Goal: Task Accomplishment & Management: Use online tool/utility

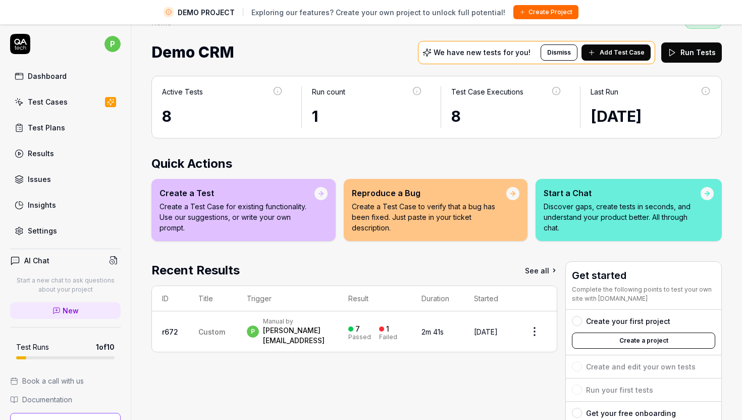
scroll to position [21, 0]
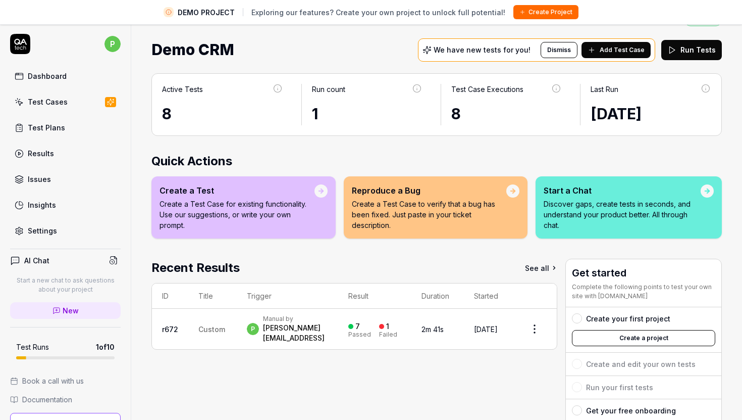
click at [610, 334] on button "Create a project" at bounding box center [643, 338] width 143 height 16
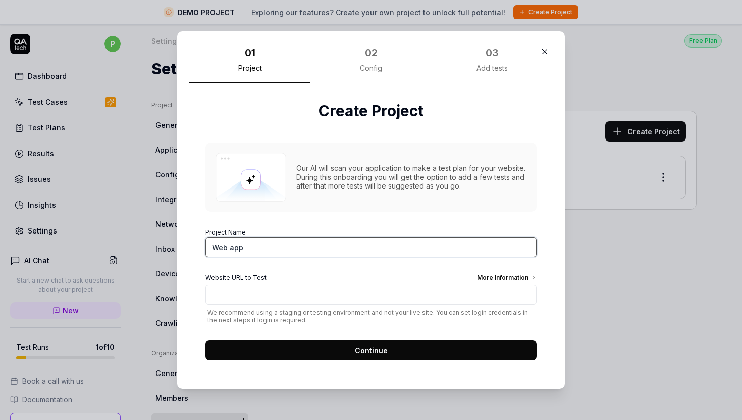
click at [268, 244] on input "Web app" at bounding box center [370, 247] width 331 height 20
type input "[PERSON_NAME]"
click at [412, 277] on div "Website URL to Test More Information" at bounding box center [370, 278] width 331 height 11
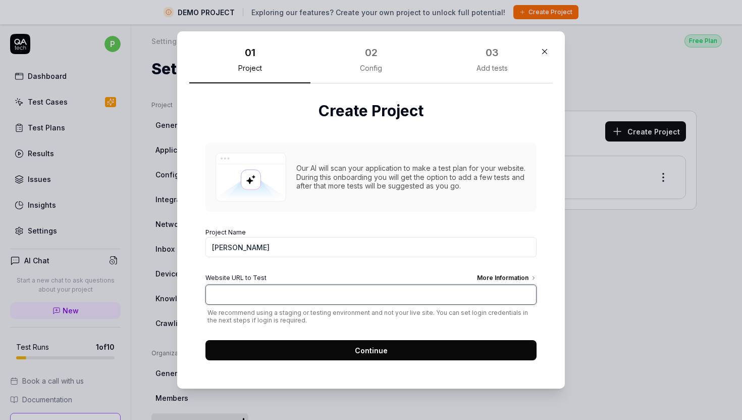
click at [412, 284] on input "Website URL to Test More Information" at bounding box center [370, 294] width 331 height 20
paste input "https://beta.getavery.ai/"
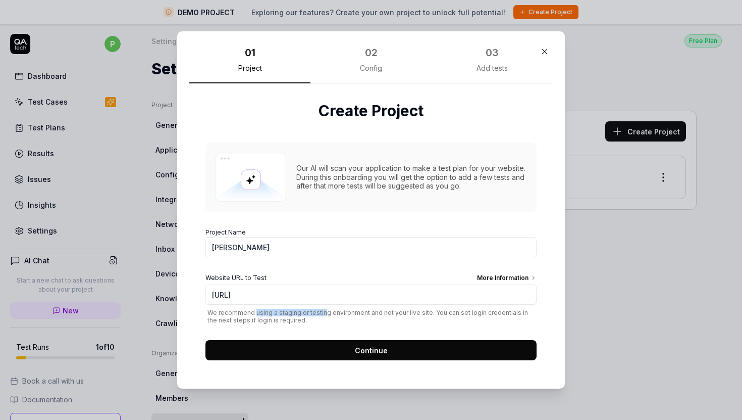
drag, startPoint x: 256, startPoint y: 312, endPoint x: 321, endPoint y: 312, distance: 65.1
click at [321, 312] on span "We recommend using a staging or testing environment and not your live site. You…" at bounding box center [370, 315] width 331 height 15
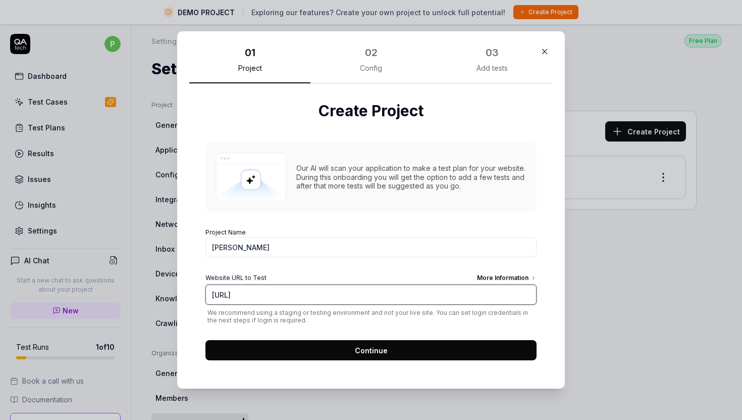
click at [325, 291] on input "https://beta.getavery.ai/" at bounding box center [370, 294] width 331 height 20
paste input "frontend-staging-1889.up.railway.app/dashboard"
type input "https://frontend-staging-1889.up.railway.app/dashboard"
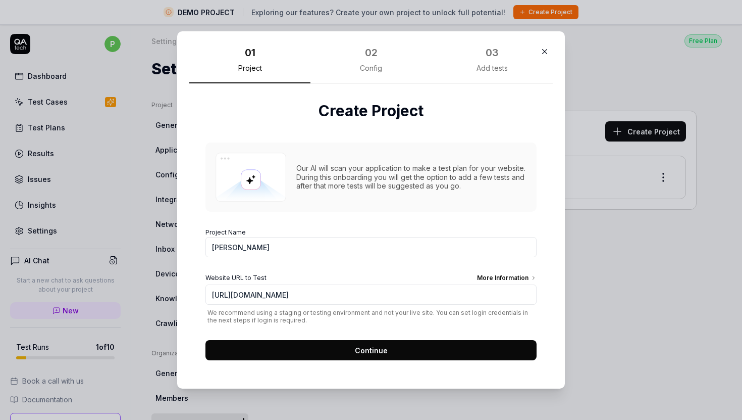
click at [405, 347] on button "Continue" at bounding box center [370, 350] width 331 height 20
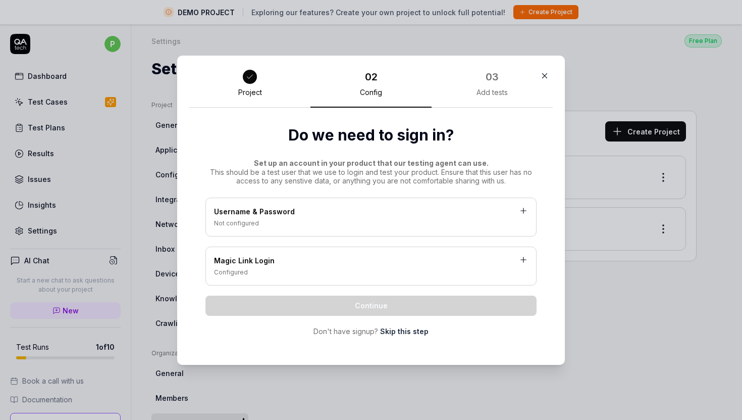
drag, startPoint x: 305, startPoint y: 173, endPoint x: 434, endPoint y: 172, distance: 128.7
click at [436, 172] on div "Set up an account in your product that our testing agent can use. This should b…" at bounding box center [370, 172] width 331 height 27
drag, startPoint x: 278, startPoint y: 180, endPoint x: 441, endPoint y: 175, distance: 163.1
click at [442, 175] on div "Set up an account in your product that our testing agent can use. This should b…" at bounding box center [370, 172] width 331 height 27
click at [441, 175] on div "Set up an account in your product that our testing agent can use. This should b…" at bounding box center [370, 172] width 331 height 27
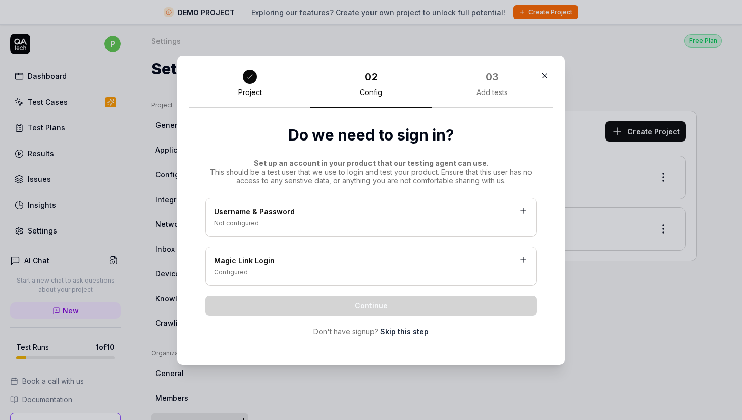
click at [359, 216] on div "Username & Password" at bounding box center [371, 212] width 314 height 13
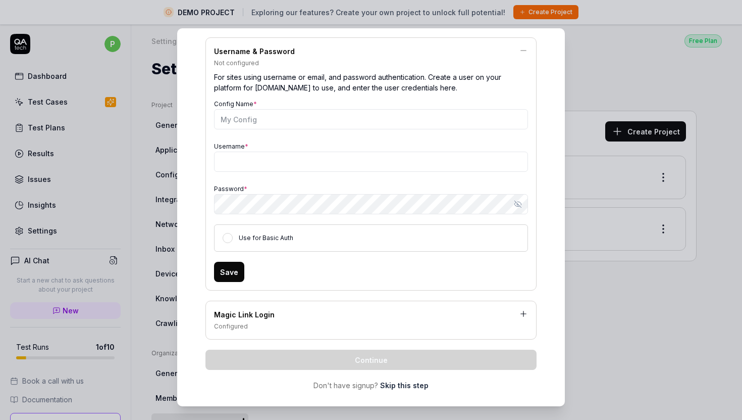
scroll to position [145, 0]
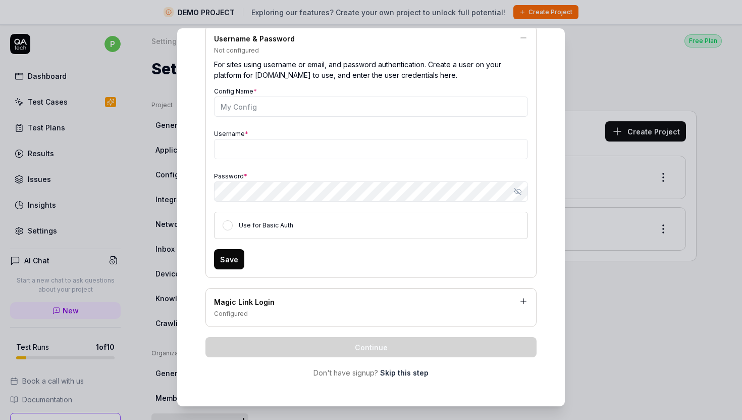
click at [249, 226] on label "Use for Basic Auth" at bounding box center [266, 225] width 55 height 8
click at [233, 226] on button "Use for Basic Auth" at bounding box center [228, 225] width 10 height 10
click at [230, 222] on button "Use for Basic Auth" at bounding box center [228, 225] width 10 height 10
click at [309, 309] on div "Configured" at bounding box center [371, 313] width 314 height 9
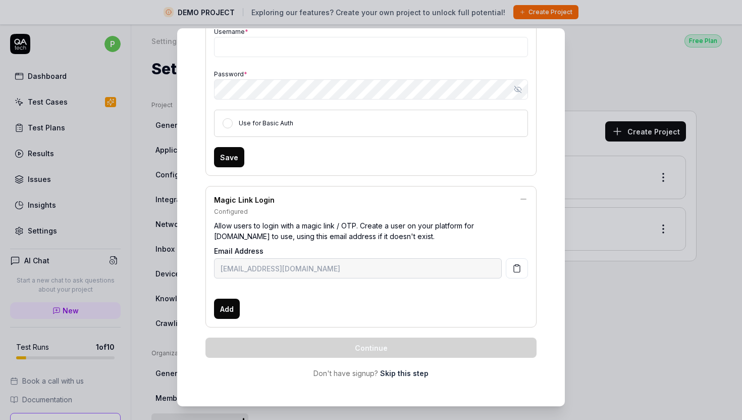
scroll to position [248, 0]
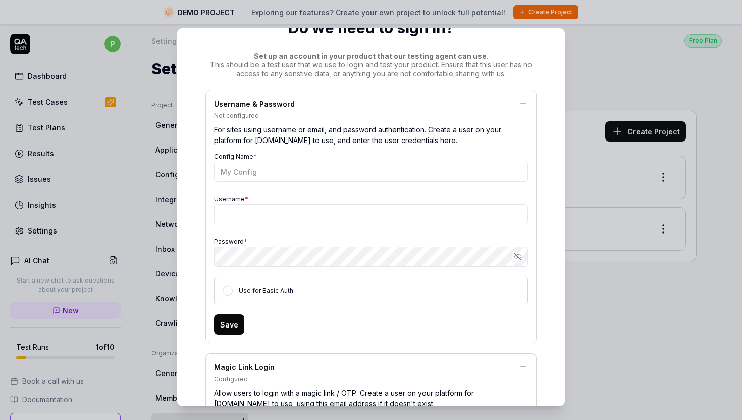
click at [522, 103] on icon at bounding box center [524, 103] width 6 height 0
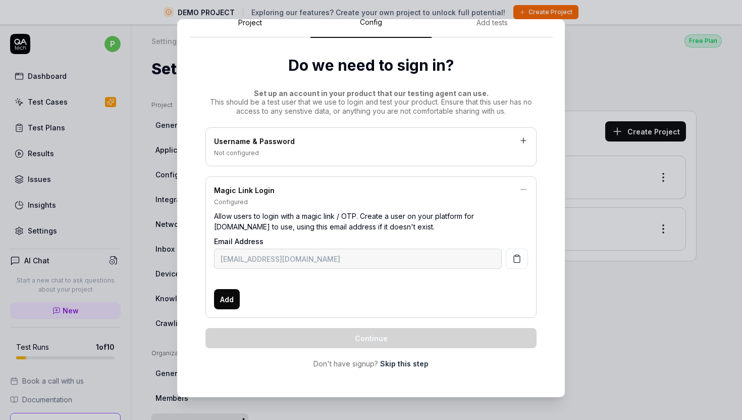
scroll to position [10, 0]
click at [318, 219] on div "Allow users to login with a magic link / OTP. Create a user on your platform fo…" at bounding box center [371, 220] width 314 height 29
click at [233, 299] on span "Add" at bounding box center [227, 298] width 14 height 11
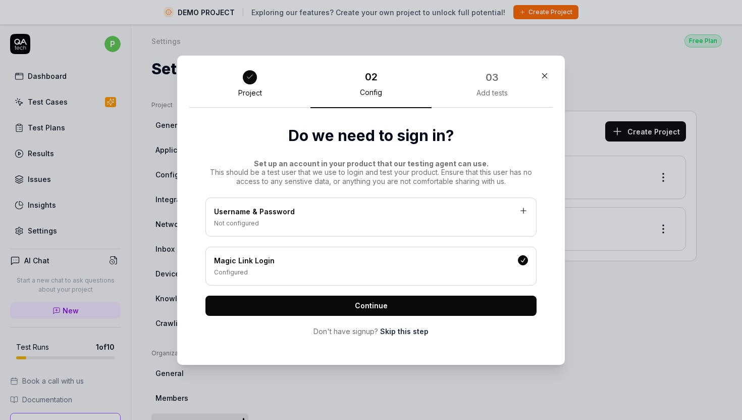
scroll to position [0, 0]
click at [374, 262] on div "Magic Link Login" at bounding box center [371, 261] width 314 height 13
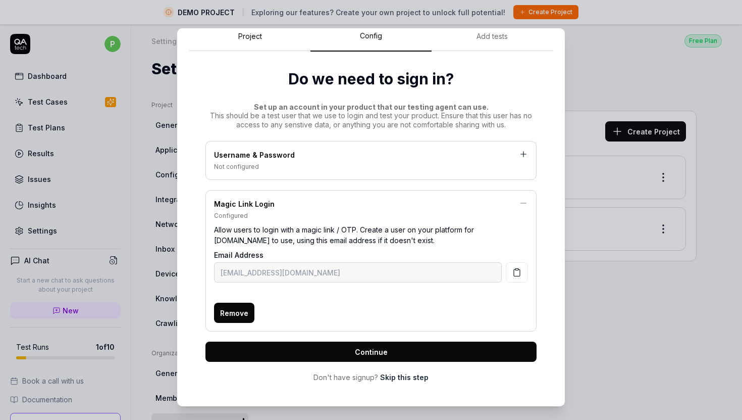
scroll to position [34, 0]
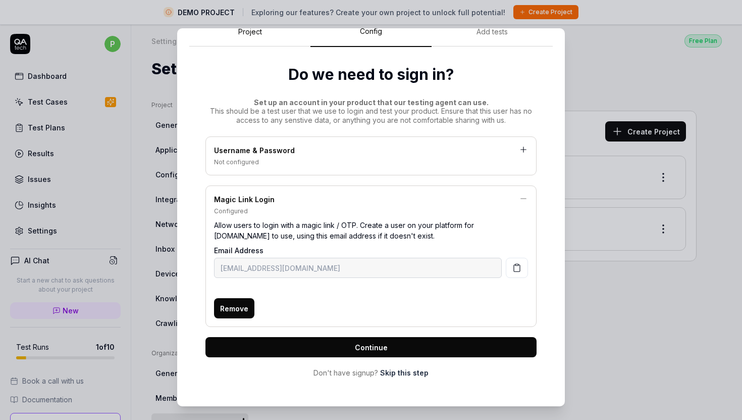
click at [522, 268] on button "button" at bounding box center [517, 267] width 22 height 20
click at [416, 345] on button "Continue" at bounding box center [370, 347] width 331 height 20
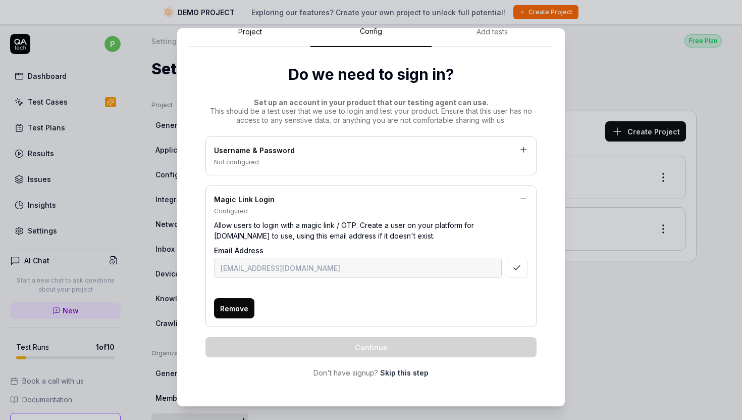
scroll to position [0, 0]
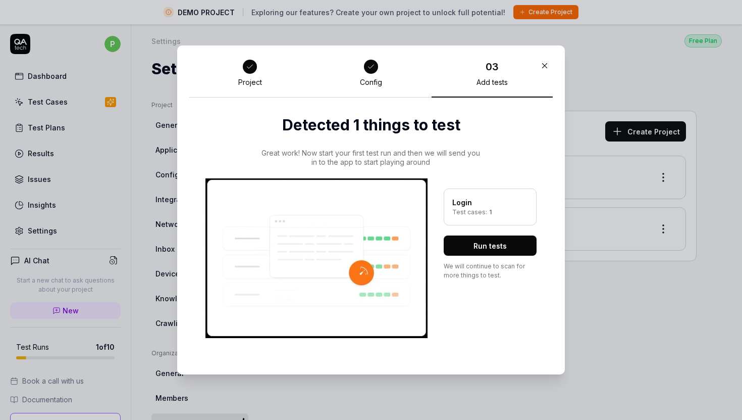
click at [371, 73] on div at bounding box center [371, 67] width 14 height 14
click at [243, 72] on div at bounding box center [250, 67] width 18 height 18
click at [544, 65] on icon "button" at bounding box center [545, 65] width 5 height 5
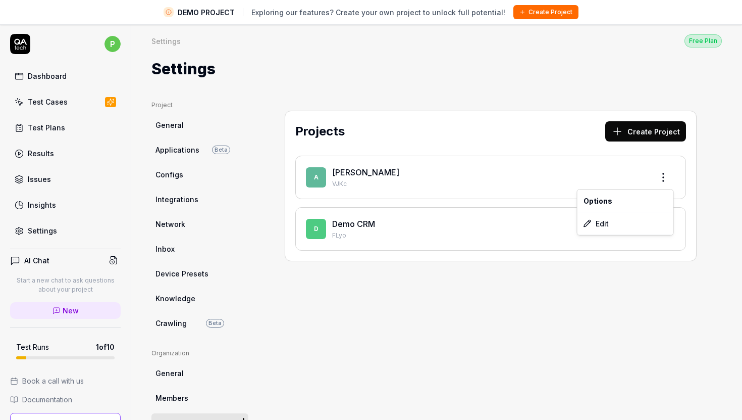
click at [664, 179] on html "DEMO PROJECT Exploring our features? Create your own project to unlock full pot…" at bounding box center [371, 221] width 742 height 443
click at [608, 219] on div "Edit" at bounding box center [626, 223] width 96 height 22
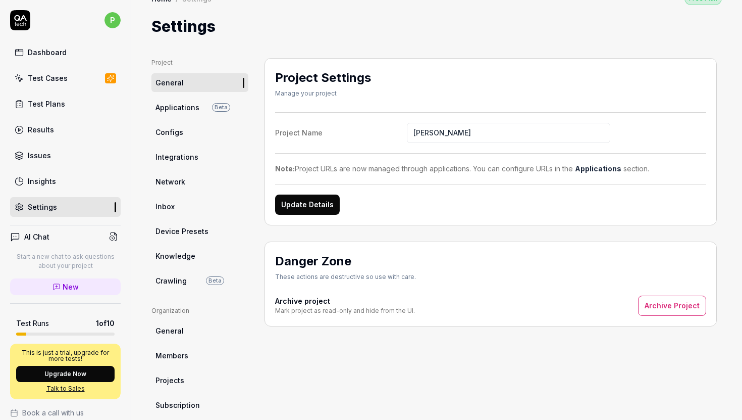
scroll to position [23, 0]
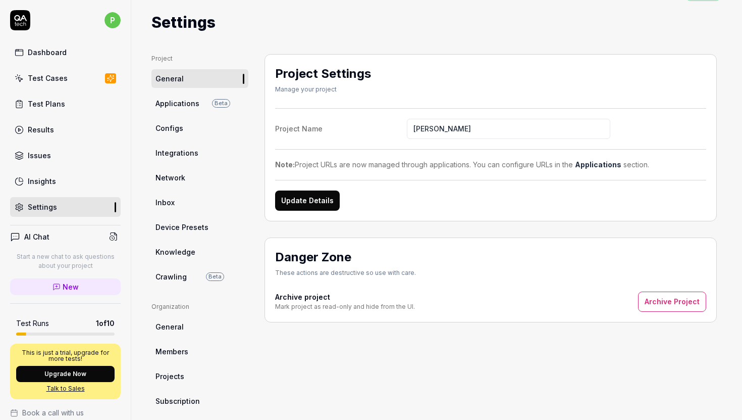
click at [188, 98] on span "Applications" at bounding box center [177, 103] width 44 height 11
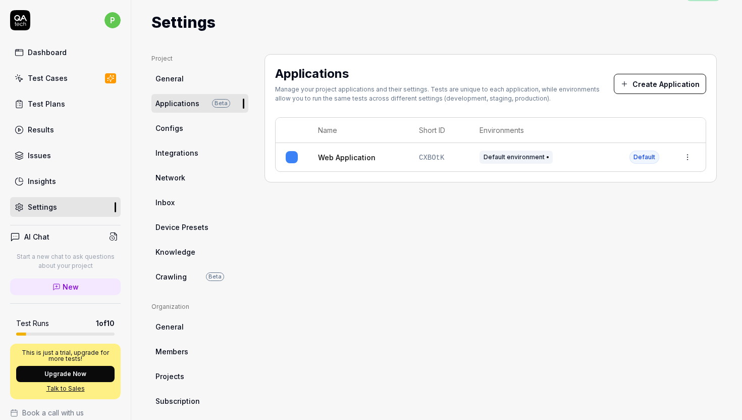
click at [694, 156] on html "p Dashboard Test Cases Test Plans Results Issues Insights Settings AI Chat Star…" at bounding box center [371, 210] width 742 height 420
click at [627, 224] on div "Edit" at bounding box center [642, 223] width 118 height 22
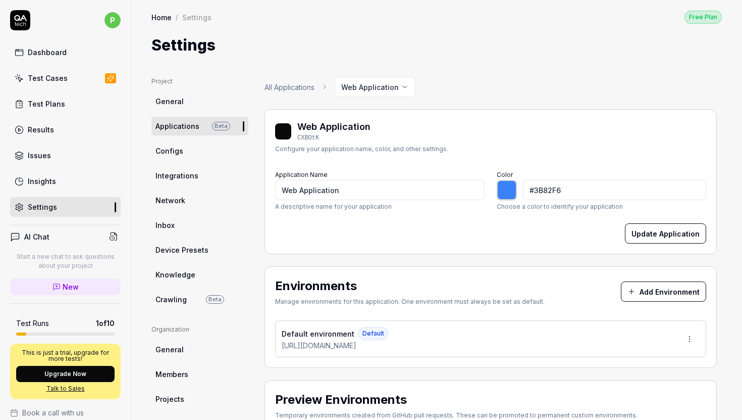
type input "*******"
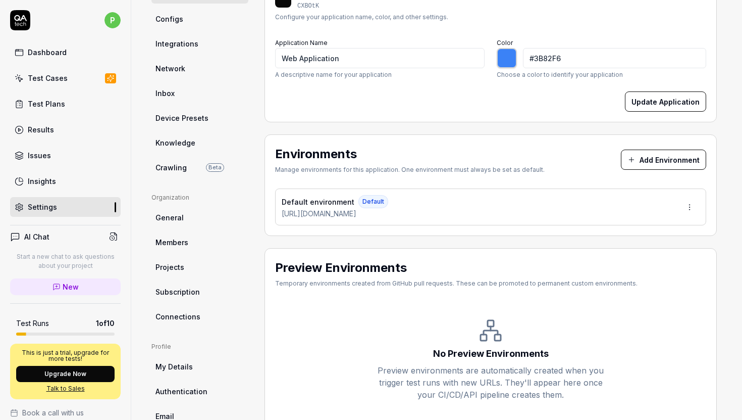
scroll to position [182, 0]
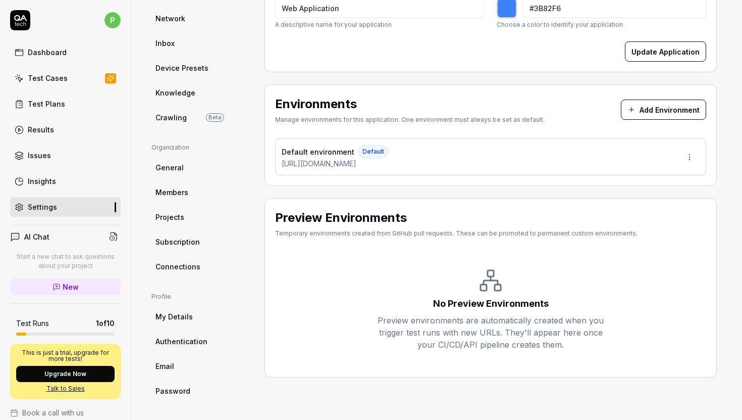
click at [695, 150] on html "p Dashboard Test Cases Test Plans Results Issues Insights Settings AI Chat Star…" at bounding box center [371, 210] width 742 height 420
click at [639, 200] on div "Edit" at bounding box center [652, 202] width 102 height 22
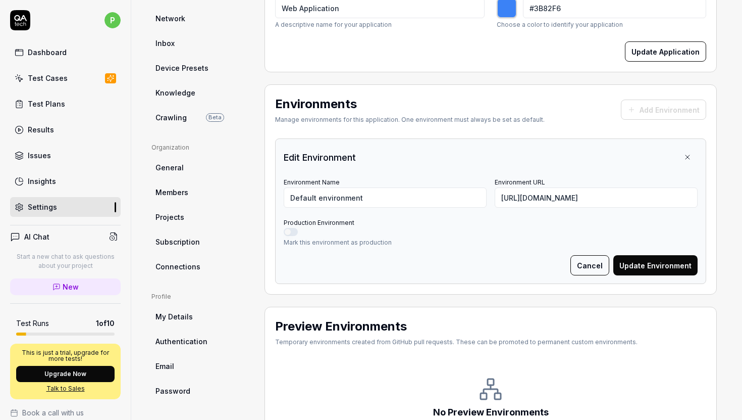
click at [589, 255] on button "Cancel" at bounding box center [589, 265] width 39 height 20
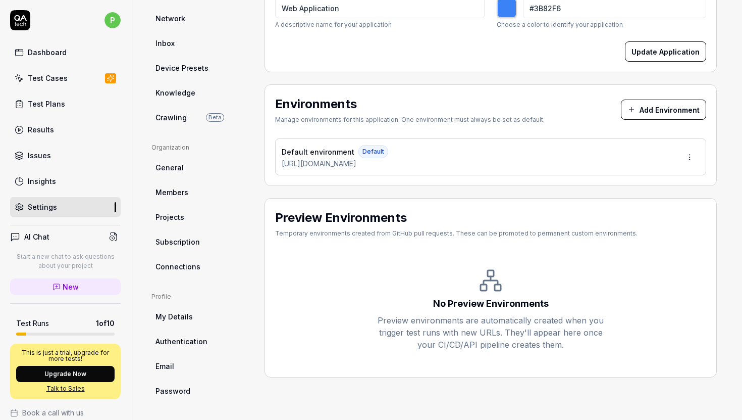
click at [180, 341] on span "Authentication" at bounding box center [181, 341] width 52 height 11
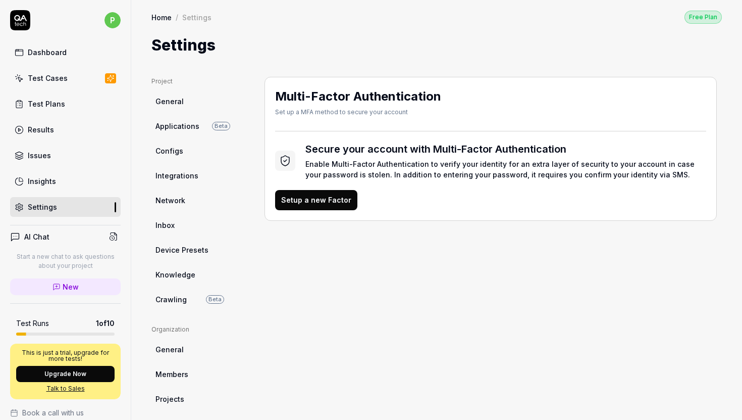
click at [73, 48] on link "Dashboard" at bounding box center [65, 52] width 111 height 20
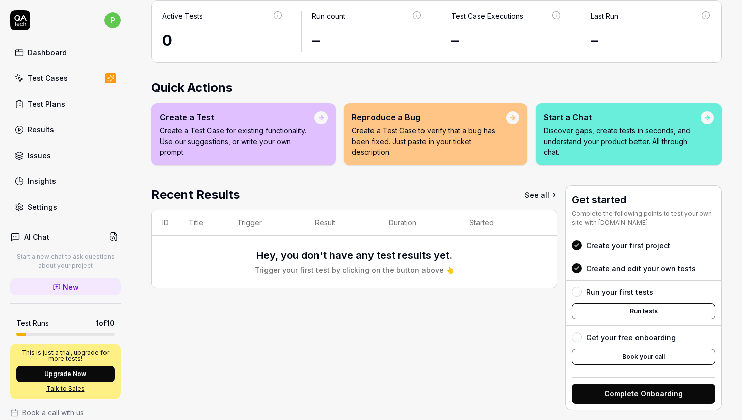
scroll to position [80, 0]
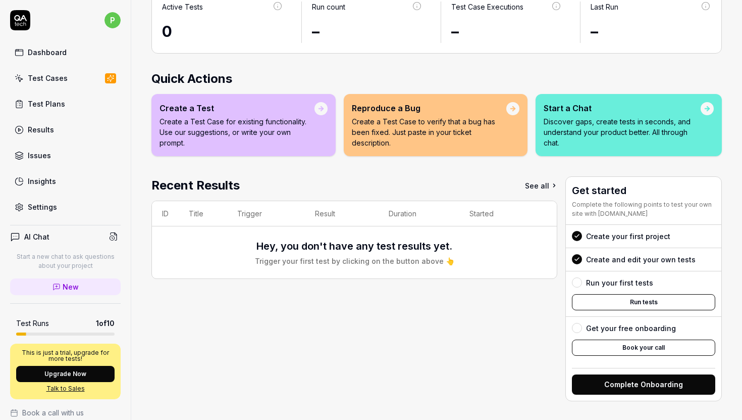
click at [644, 260] on div "Create and edit your own tests" at bounding box center [641, 259] width 110 height 11
click at [647, 384] on button "Complete Onboarding" at bounding box center [643, 384] width 143 height 20
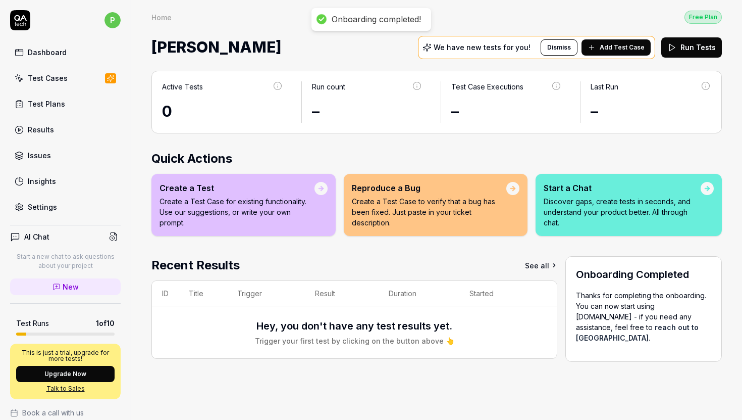
scroll to position [0, 0]
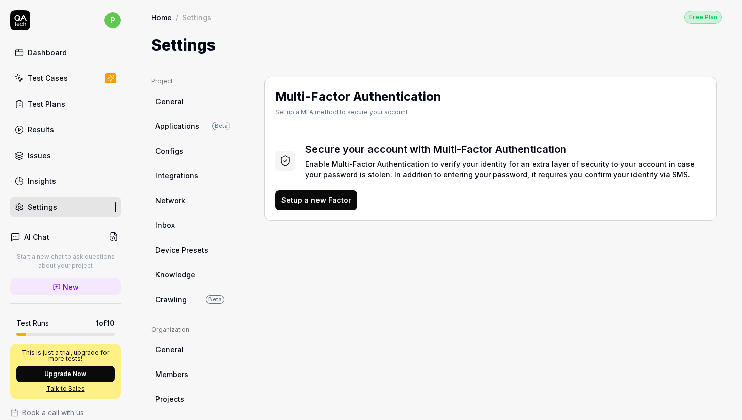
click at [63, 76] on div "Test Cases" at bounding box center [48, 78] width 40 height 11
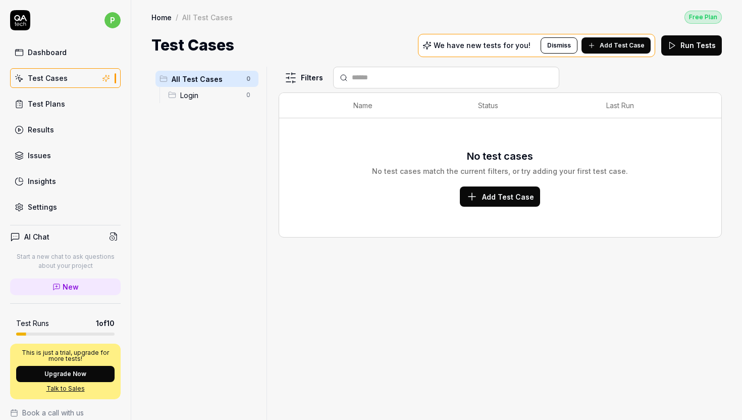
click at [56, 60] on link "Dashboard" at bounding box center [65, 52] width 111 height 20
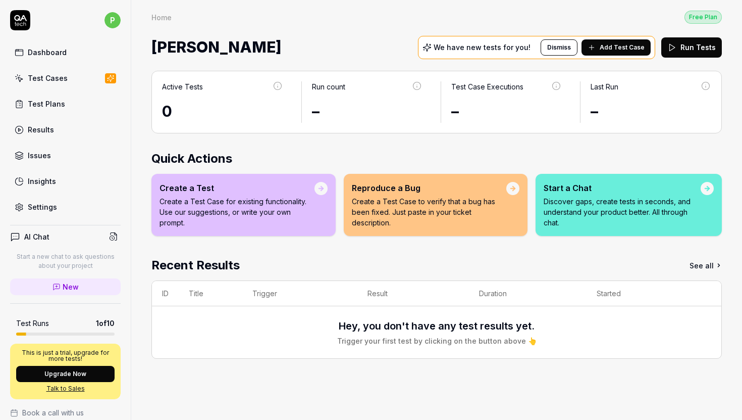
click at [611, 46] on span "Add Test Case" at bounding box center [622, 47] width 45 height 9
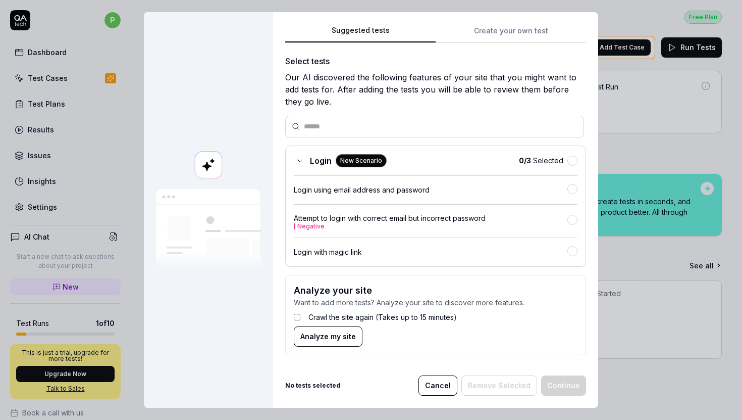
click at [368, 125] on input "text" at bounding box center [441, 126] width 274 height 11
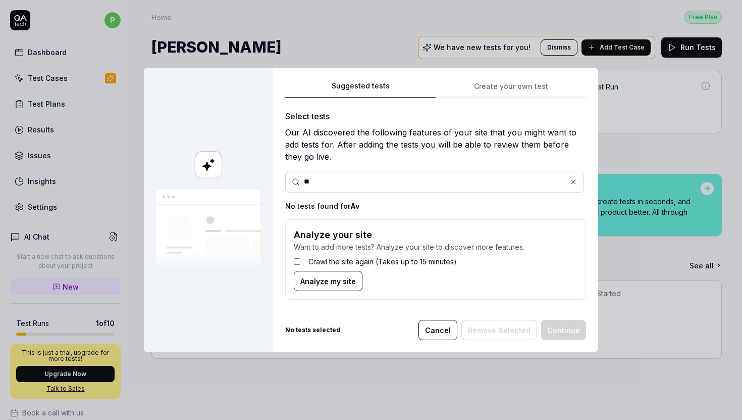
type input "*"
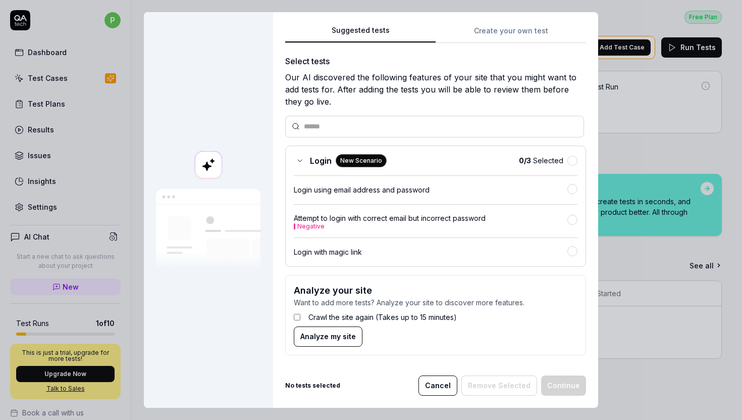
click at [507, 28] on button "Create your own test" at bounding box center [511, 34] width 150 height 18
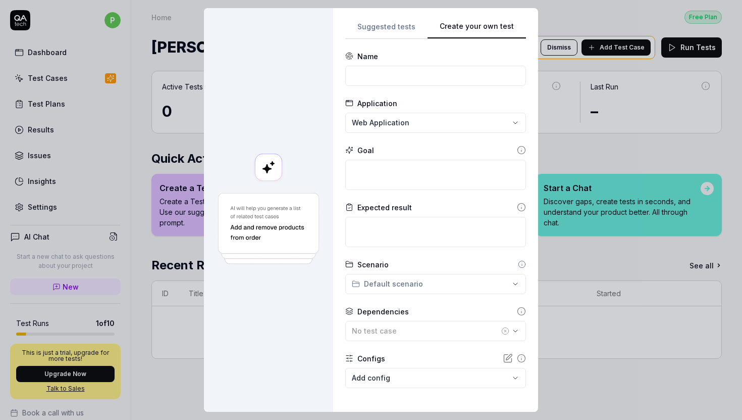
click at [381, 24] on button "Suggested tests" at bounding box center [386, 30] width 82 height 18
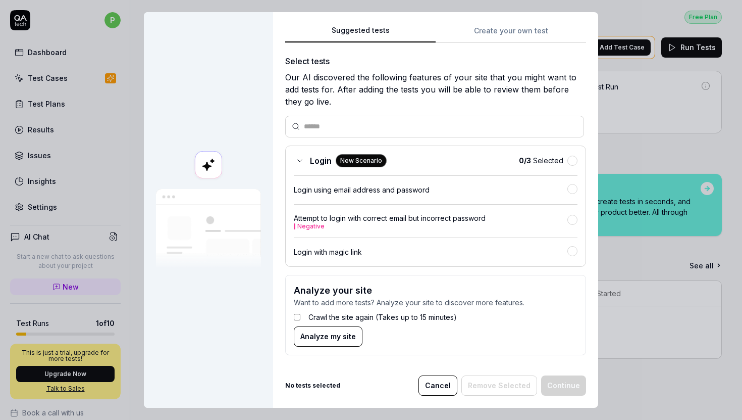
click at [345, 191] on div "Login using email address and password" at bounding box center [431, 189] width 274 height 11
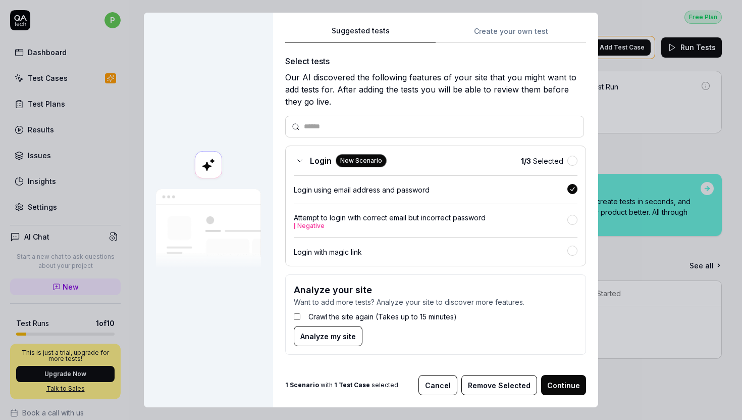
click at [561, 386] on button "Continue" at bounding box center [563, 385] width 45 height 20
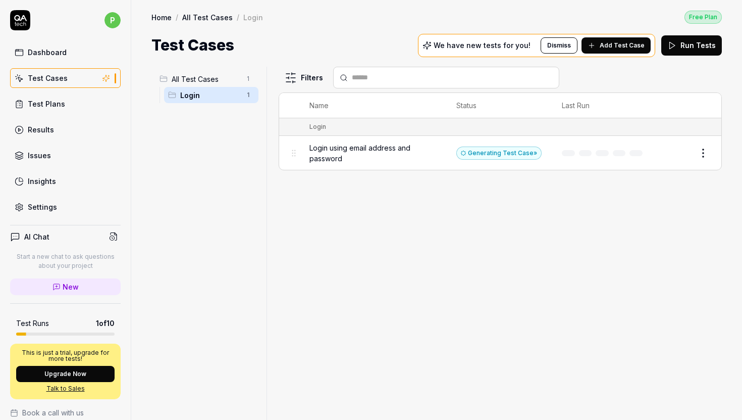
click at [415, 145] on span "Login using email address and password" at bounding box center [372, 152] width 127 height 21
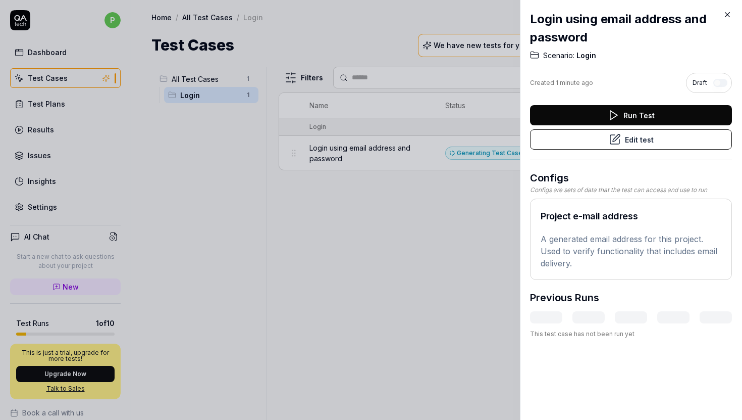
click at [640, 135] on button "Edit test" at bounding box center [631, 139] width 202 height 20
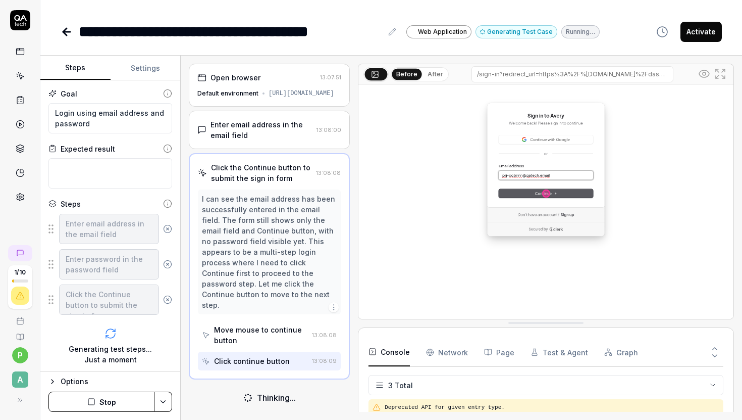
type textarea "*"
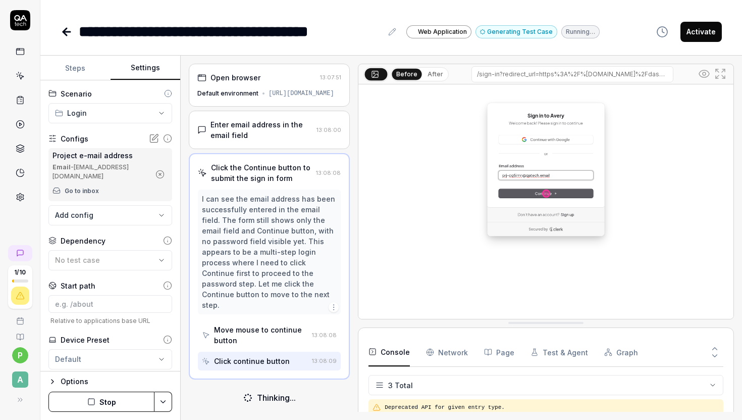
click at [153, 69] on button "Settings" at bounding box center [146, 68] width 70 height 24
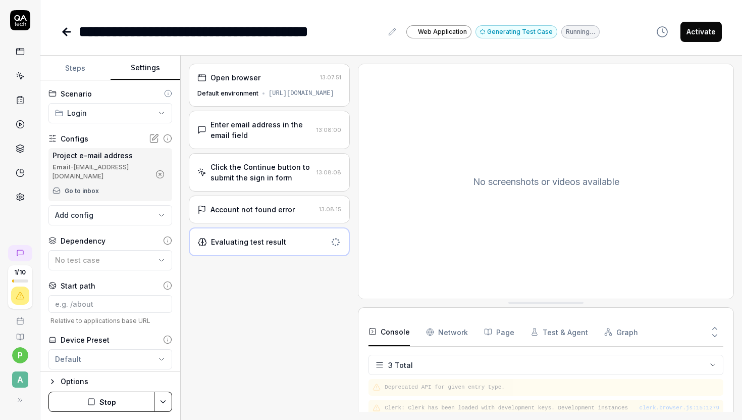
click at [266, 180] on div "Click the Continue button to submit the sign in form" at bounding box center [262, 172] width 102 height 21
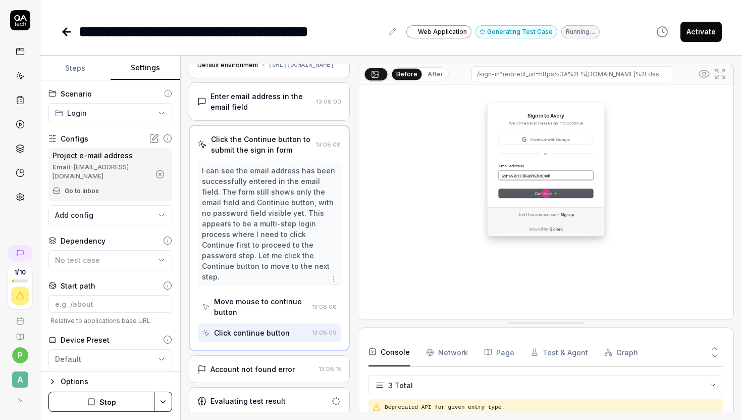
scroll to position [30, 0]
click at [245, 309] on div "Move mouse to continue button" at bounding box center [261, 304] width 94 height 21
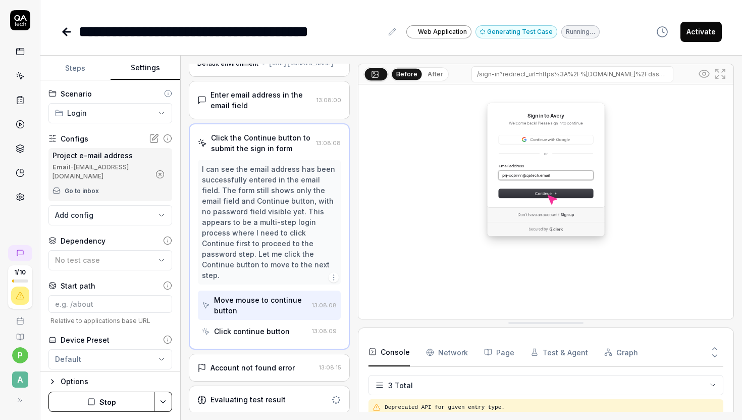
click at [154, 137] on icon at bounding box center [154, 138] width 10 height 10
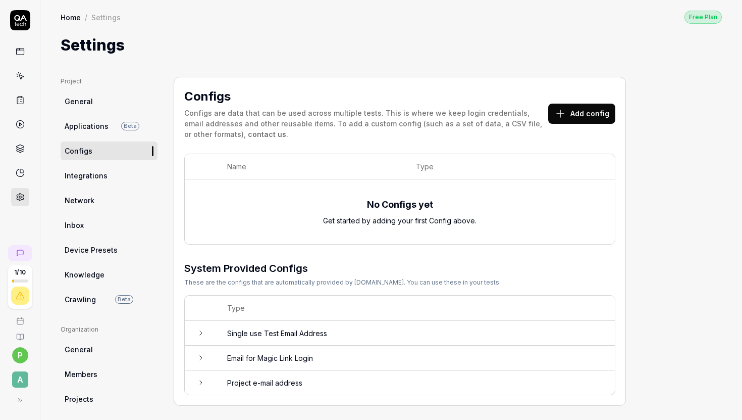
scroll to position [6, 0]
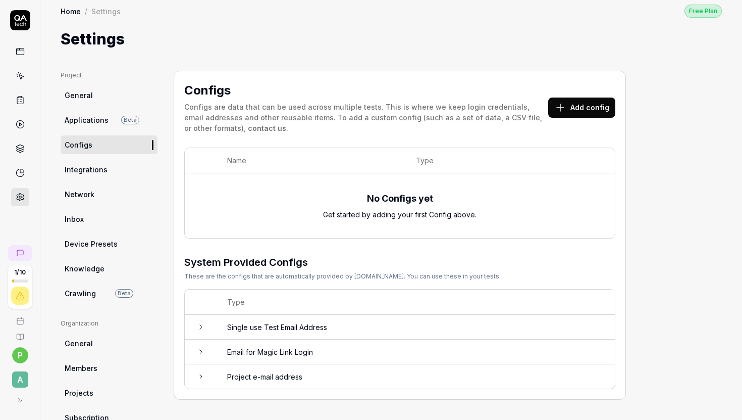
click at [581, 109] on button "Add config" at bounding box center [581, 107] width 67 height 20
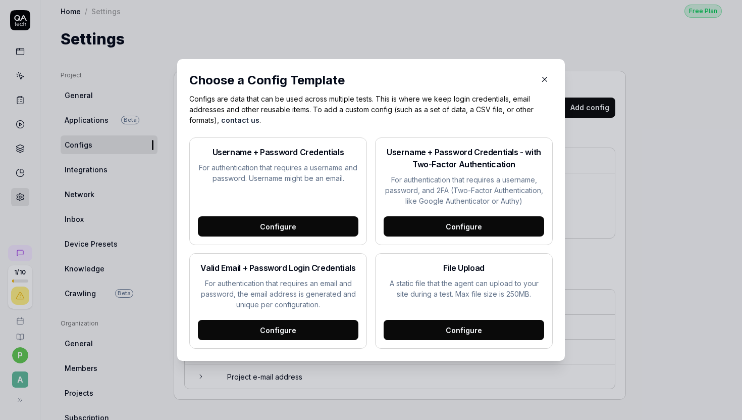
drag, startPoint x: 237, startPoint y: 293, endPoint x: 307, endPoint y: 296, distance: 70.3
click at [307, 296] on p "For authentication that requires an email and password, the email address is ge…" at bounding box center [278, 294] width 161 height 32
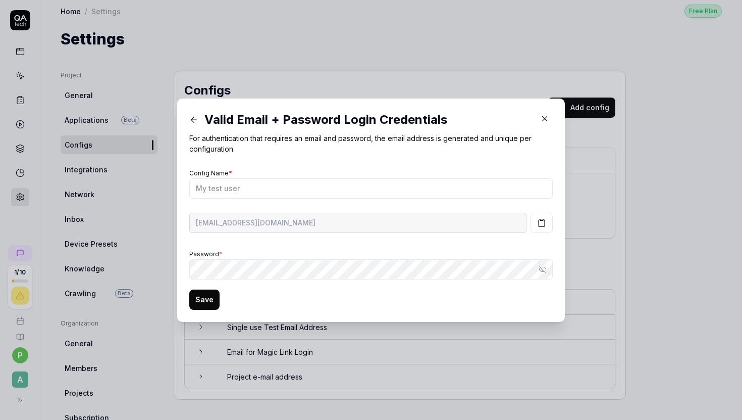
click at [196, 122] on icon at bounding box center [193, 119] width 9 height 9
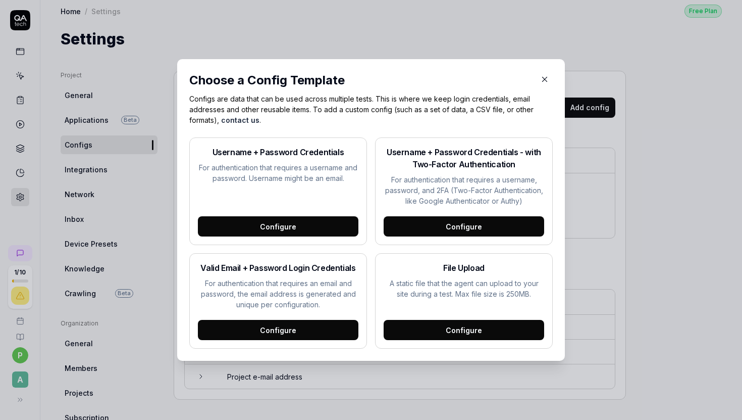
click at [460, 221] on div "Configure" at bounding box center [464, 226] width 161 height 20
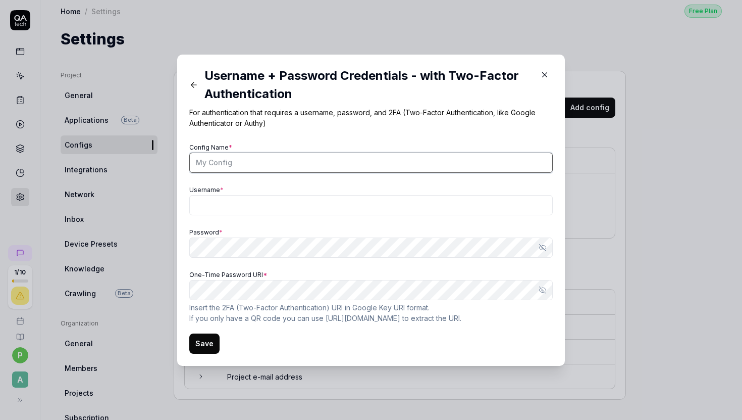
click at [291, 160] on input "Config Name *" at bounding box center [370, 162] width 363 height 20
type input "Avery login"
click at [190, 86] on icon at bounding box center [193, 84] width 9 height 9
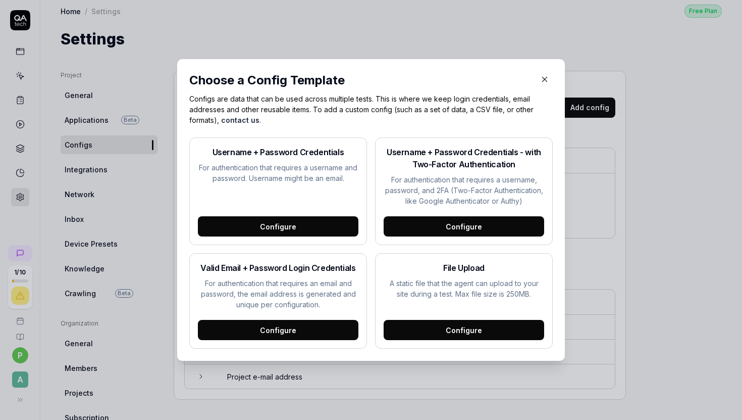
click at [293, 323] on div "Configure" at bounding box center [278, 330] width 161 height 20
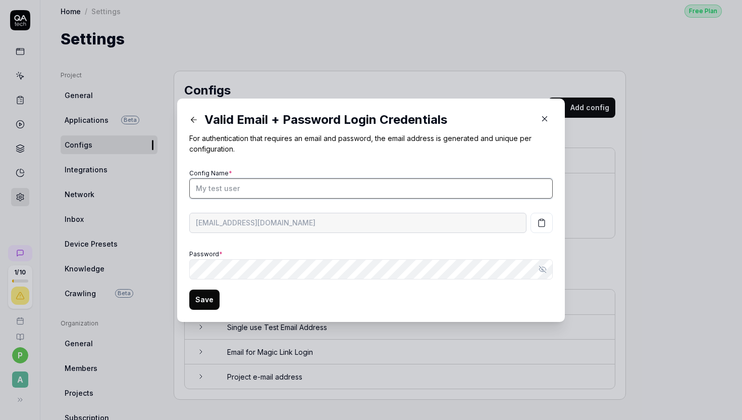
click at [276, 190] on input "Config Name *" at bounding box center [370, 188] width 363 height 20
type input "[PERSON_NAME]"
click at [195, 113] on button at bounding box center [193, 120] width 21 height 16
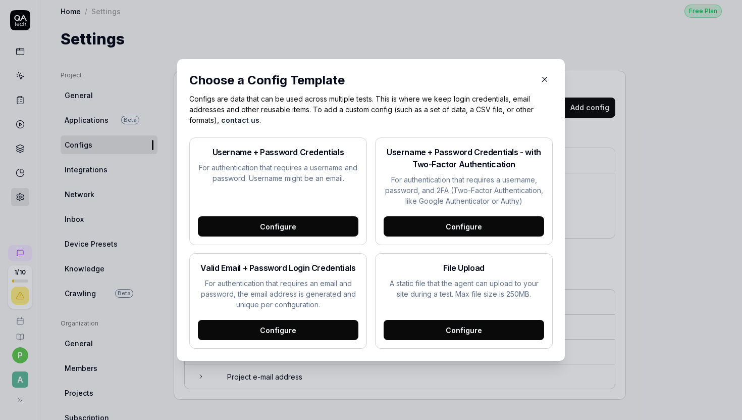
click at [271, 224] on div "Configure" at bounding box center [278, 226] width 161 height 20
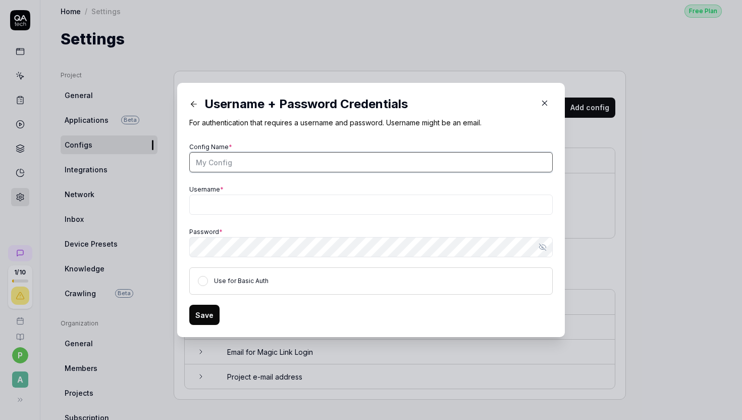
click at [241, 159] on input "Config Name *" at bounding box center [370, 162] width 363 height 20
type input "[PERSON_NAME]"
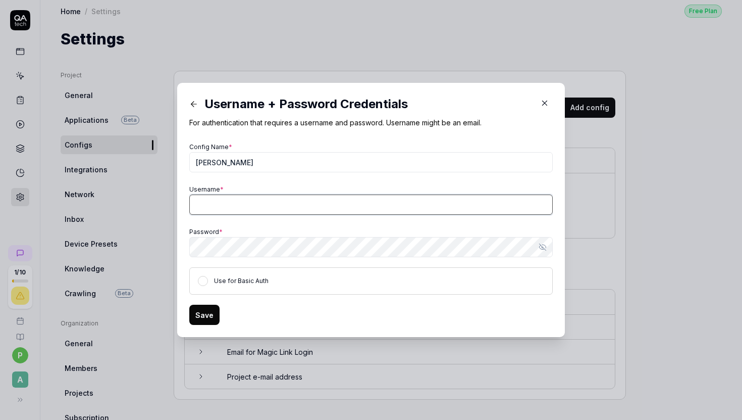
click at [275, 198] on input "Username *" at bounding box center [370, 204] width 363 height 20
paste input "magic-login-cq5imn@qatech.email"
type input "magic-login-cq5imn@qatech.email"
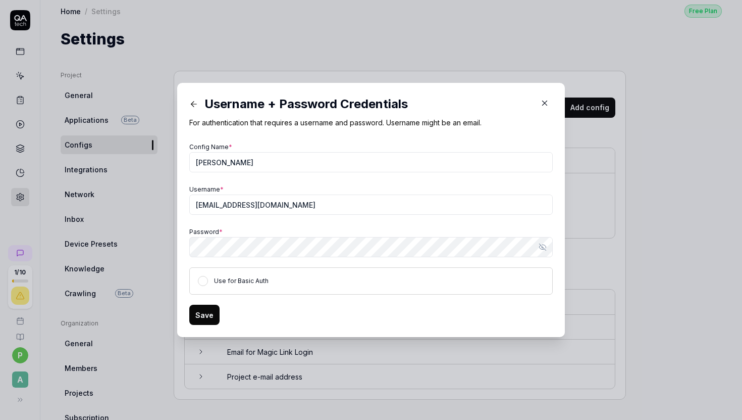
click at [370, 219] on div "Config Name * Avery Username * magic-login-cq5imn@qatech.email Password * Show …" at bounding box center [370, 217] width 363 height 154
click at [408, 266] on div "Config Name * Avery Username * magic-login-cq5imn@qatech.email Password * Show …" at bounding box center [370, 217] width 363 height 154
click at [202, 279] on button "Use for Basic Auth" at bounding box center [203, 281] width 10 height 10
click at [205, 319] on button "Save" at bounding box center [204, 314] width 30 height 20
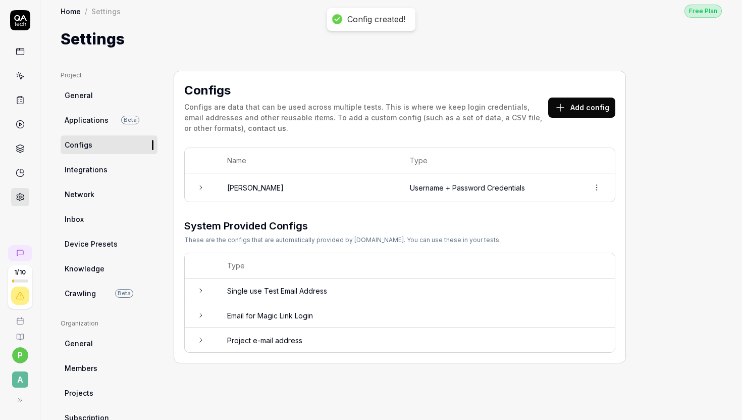
scroll to position [0, 0]
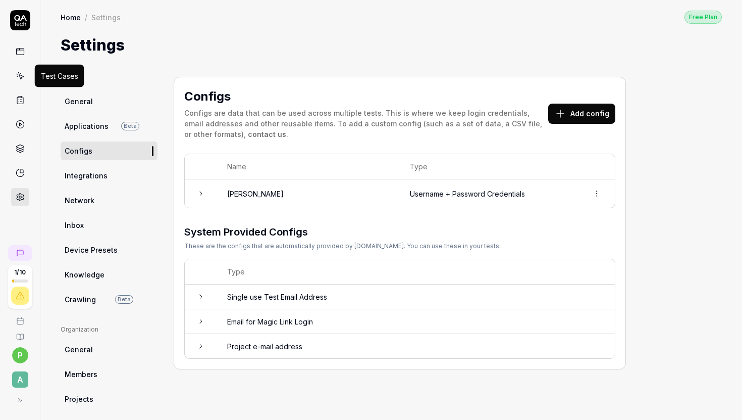
click at [21, 76] on icon at bounding box center [20, 75] width 9 height 9
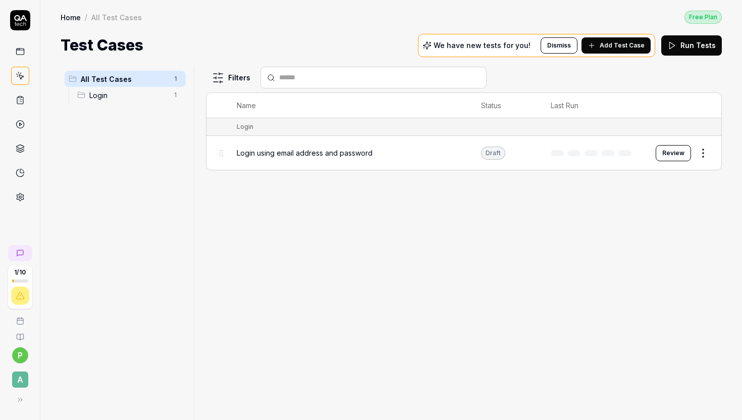
click at [699, 149] on html "1 / 10 p A Home / All Test Cases Free Plan Home / All Test Cases Free Plan Test…" at bounding box center [371, 210] width 742 height 420
click at [655, 242] on div "Edit" at bounding box center [661, 239] width 96 height 22
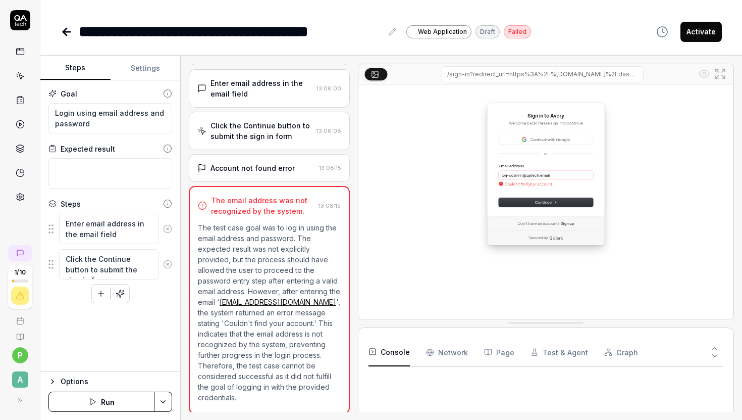
scroll to position [42, 0]
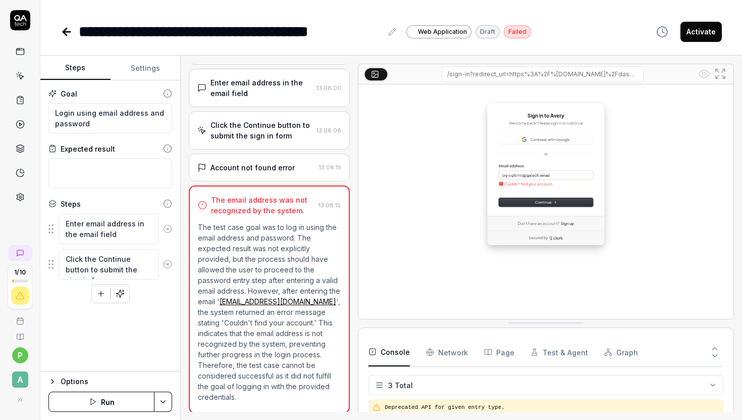
scroll to position [4, 0]
click at [145, 66] on button "Settings" at bounding box center [146, 68] width 70 height 24
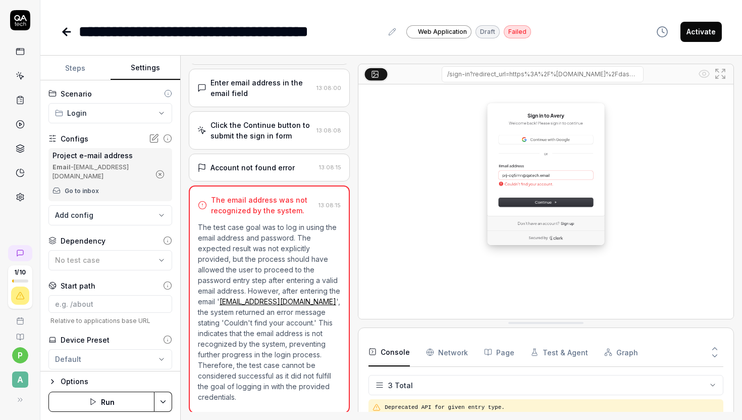
click at [95, 206] on body "**********" at bounding box center [371, 210] width 742 height 420
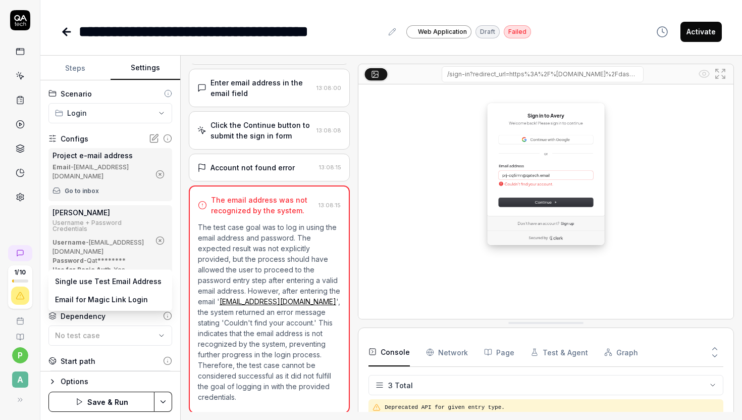
click at [111, 290] on body "**********" at bounding box center [371, 210] width 742 height 420
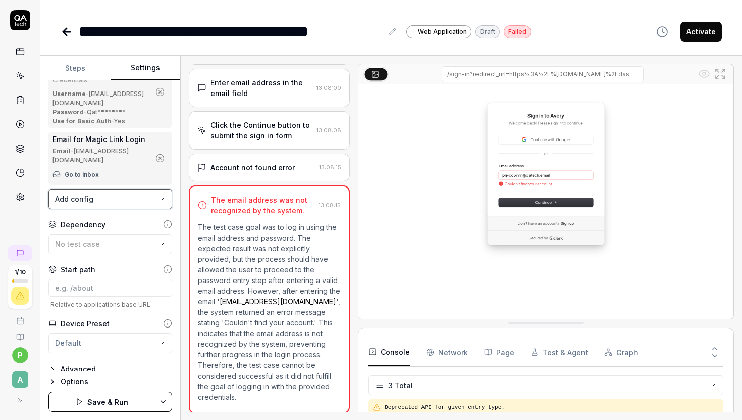
scroll to position [151, 0]
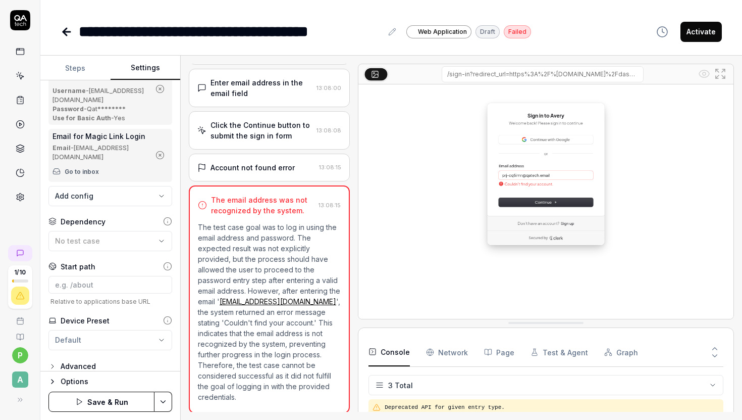
click at [110, 410] on button "Save & Run" at bounding box center [101, 401] width 106 height 20
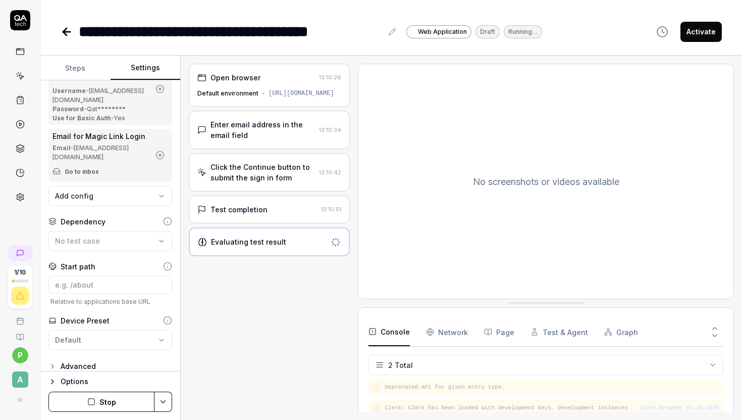
click at [233, 215] on div "Test completion" at bounding box center [239, 209] width 57 height 11
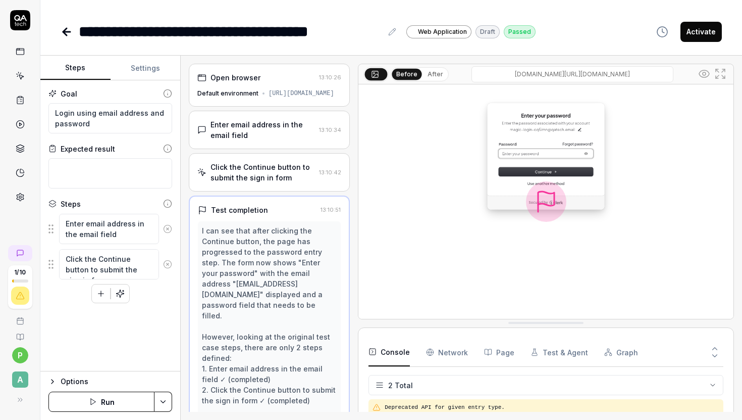
click at [75, 70] on button "Steps" at bounding box center [75, 68] width 70 height 24
click at [102, 123] on textarea "Login using email address and password" at bounding box center [110, 118] width 124 height 30
click at [99, 167] on textarea at bounding box center [110, 173] width 124 height 30
type textarea "*"
type textarea "Y"
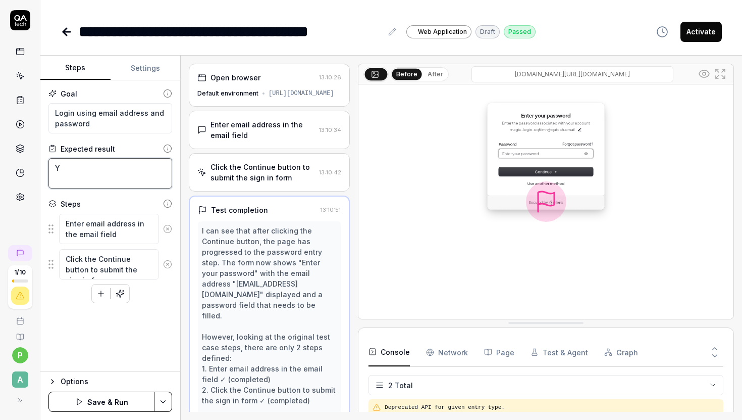
type textarea "*"
type textarea "Yo"
type textarea "*"
type textarea "You"
type textarea "*"
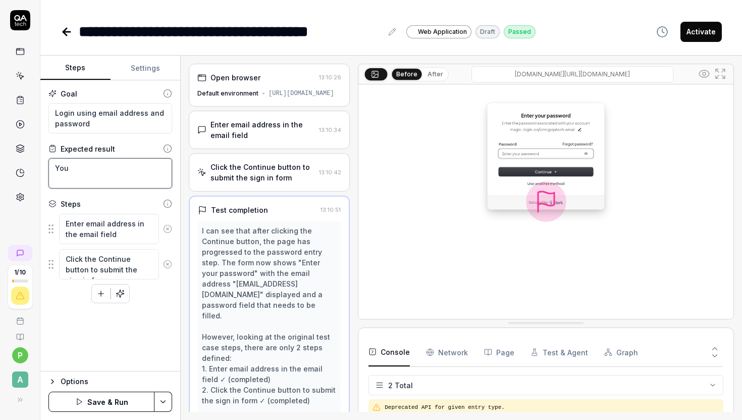
type textarea "You"
type textarea "*"
type textarea "You s"
type textarea "*"
type textarea "You sh"
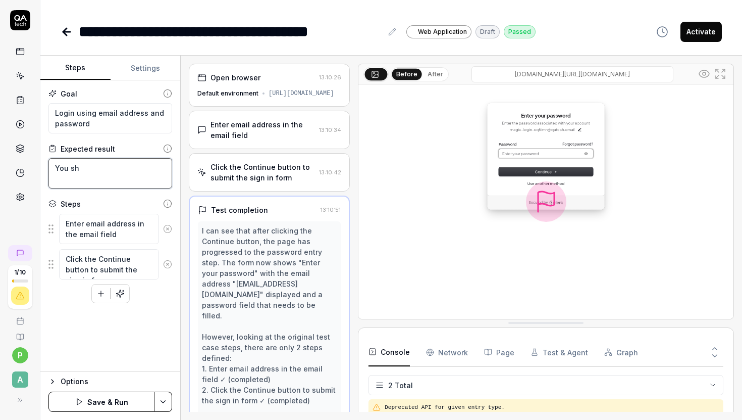
type textarea "*"
type textarea "You sho"
type textarea "*"
type textarea "You shou"
type textarea "*"
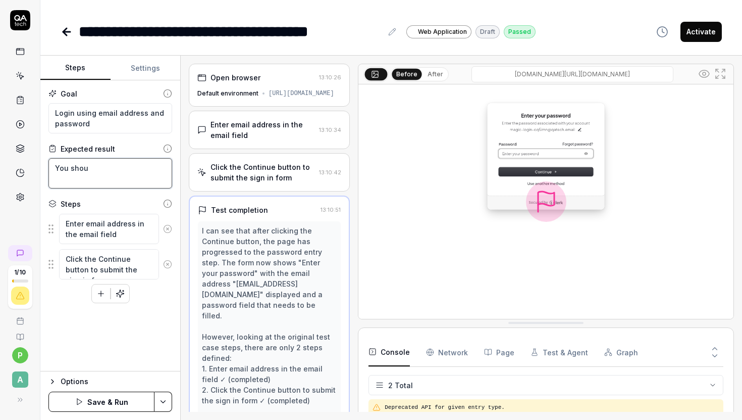
type textarea "You shoul"
type textarea "*"
type textarea "You should"
type textarea "*"
type textarea "You should"
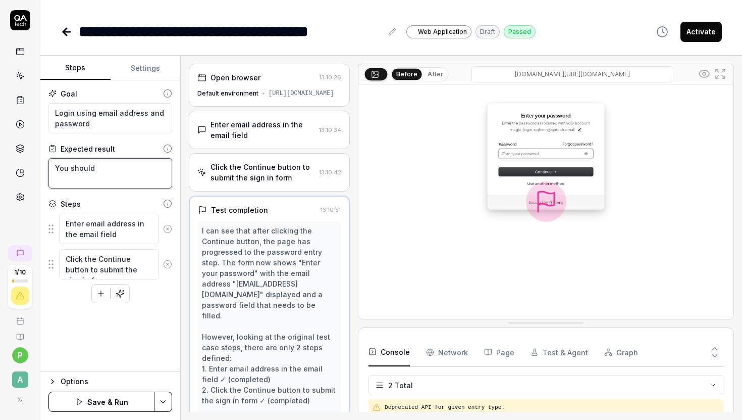
type textarea "*"
type textarea "You should b"
type textarea "*"
type textarea "You should be"
type textarea "*"
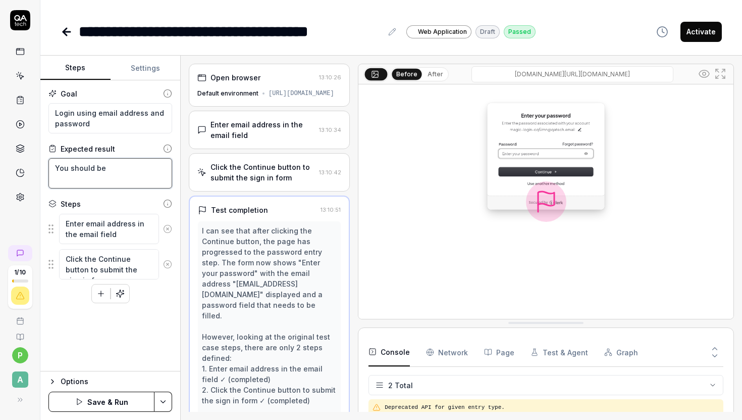
type textarea "You should be l"
type textarea "*"
type textarea "You should be lo"
type textarea "*"
type textarea "You should be log"
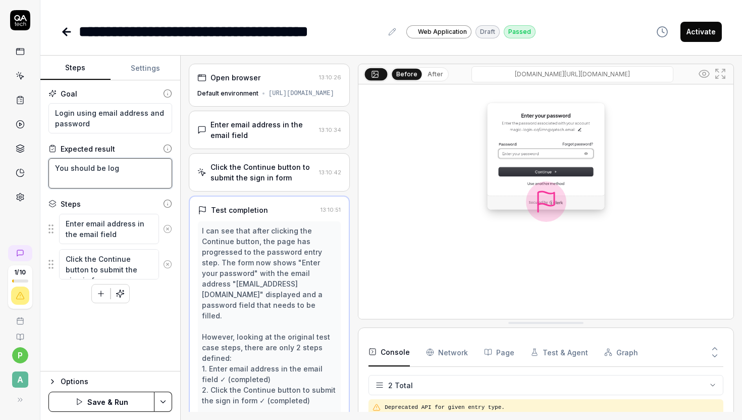
type textarea "*"
type textarea "You should be logg"
type textarea "*"
type textarea "You should be logge"
type textarea "*"
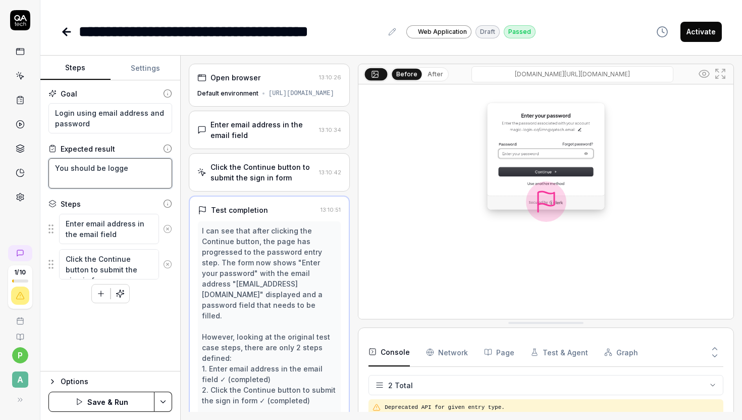
type textarea "You should be logged"
type textarea "*"
type textarea "You should be logged"
type textarea "*"
type textarea "You should be logged i"
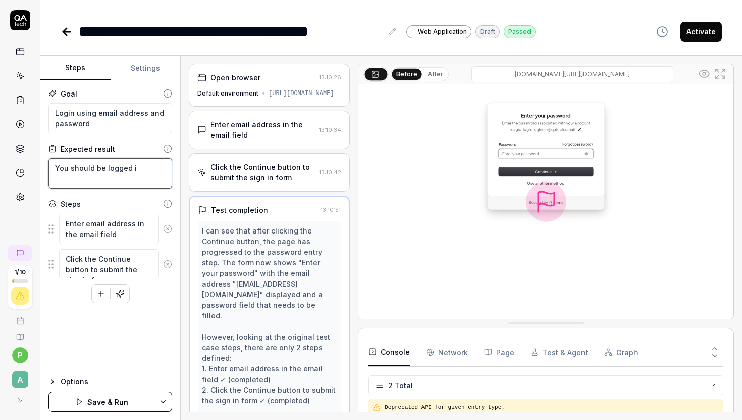
type textarea "*"
type textarea "You should be logged in"
type textarea "*"
type textarea "You should be logged in"
type textarea "*"
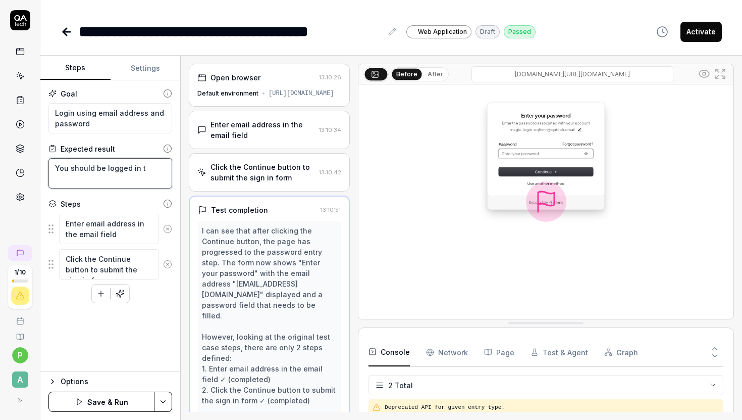
type textarea "You should be logged in to"
type textarea "*"
type textarea "You should be logged in to"
type textarea "*"
type textarea "You should be logged in to t"
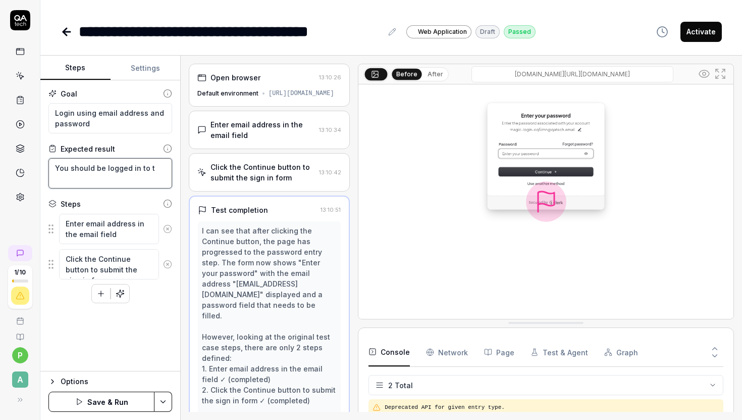
type textarea "*"
type textarea "You should be logged in to th"
type textarea "*"
type textarea "You should be logged in to the"
type textarea "*"
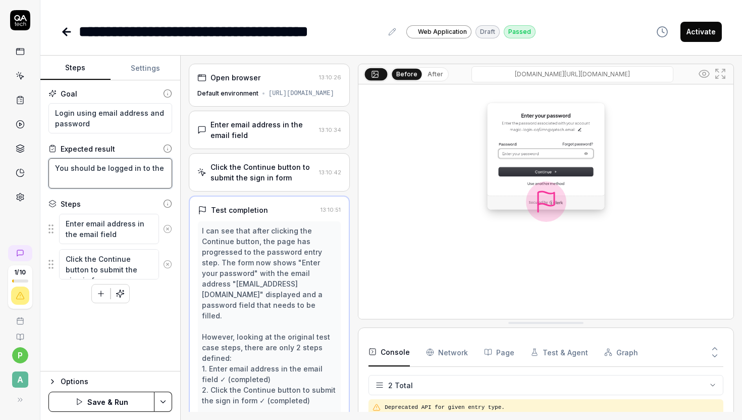
type textarea "You should be logged in to the"
type textarea "*"
type textarea "You should be logged in to the p"
type textarea "*"
type textarea "You should be logged in to the pla"
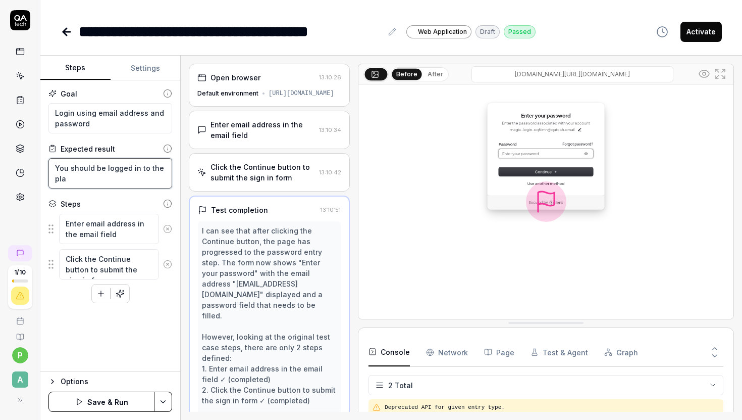
type textarea "*"
type textarea "You should be logged in to the plat"
type textarea "*"
type textarea "You should be logged in to the platf"
type textarea "*"
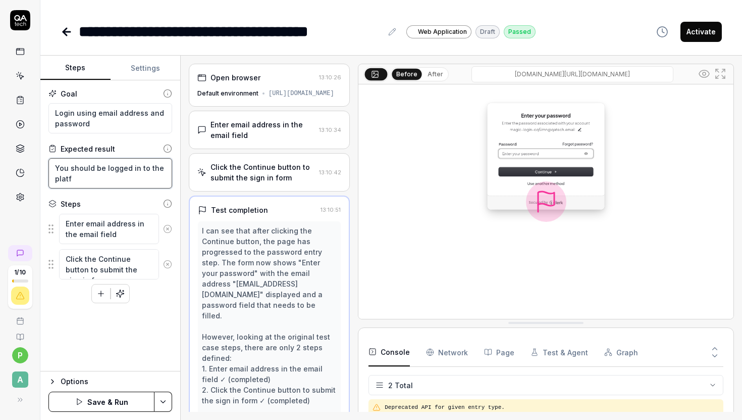
type textarea "You should be logged in to the platfo"
type textarea "*"
type textarea "You should be logged in to the platfor"
type textarea "*"
type textarea "You should be logged in to the platform"
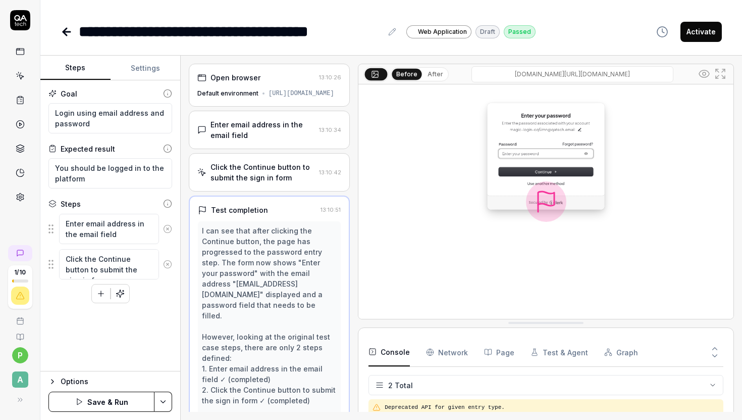
click at [101, 293] on icon "button" at bounding box center [100, 293] width 9 height 9
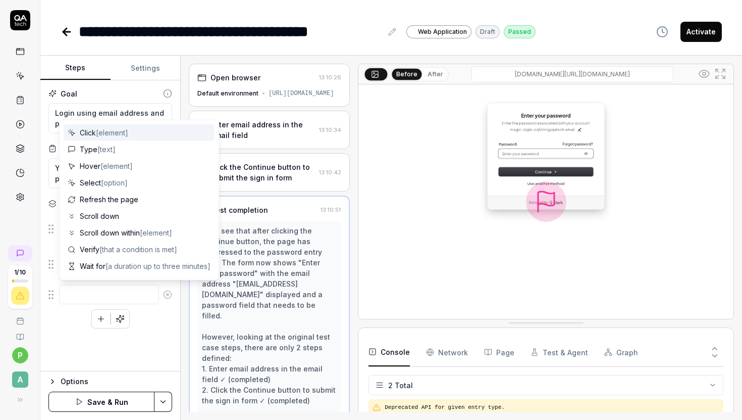
click at [101, 292] on textarea at bounding box center [109, 294] width 100 height 20
type textarea "*"
type textarea "E"
type textarea "*"
type textarea "En"
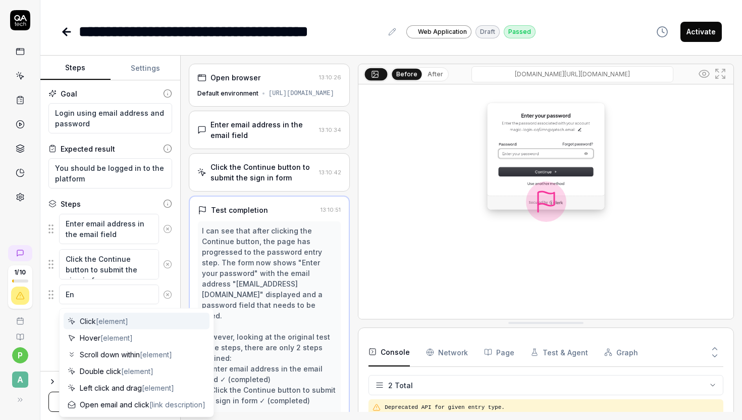
type textarea "*"
type textarea "Ent"
type textarea "*"
type textarea "Ente"
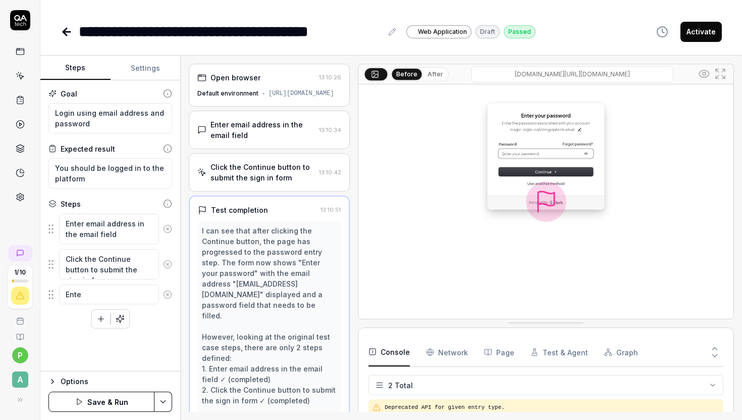
type textarea "*"
type textarea "Enter"
type textarea "*"
type textarea "Enter"
type textarea "*"
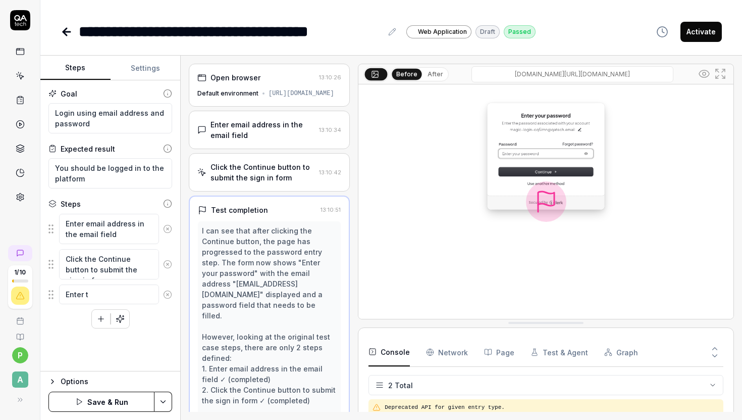
type textarea "Enter th"
type textarea "*"
type textarea "Enter the"
type textarea "*"
type textarea "Enter the"
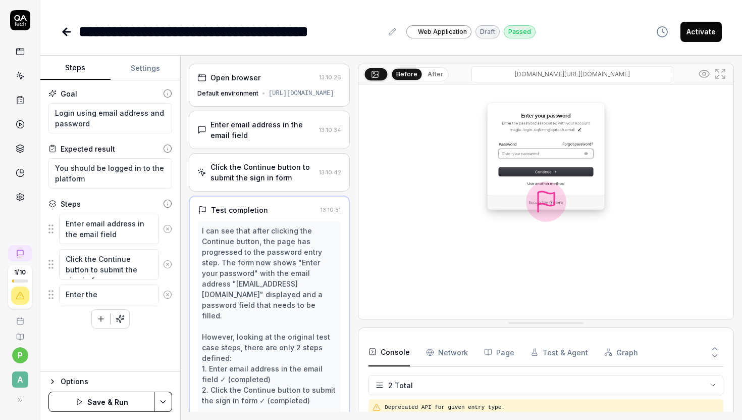
type textarea "*"
type textarea "Enter the p"
type textarea "*"
type textarea "Enter the pa"
type textarea "*"
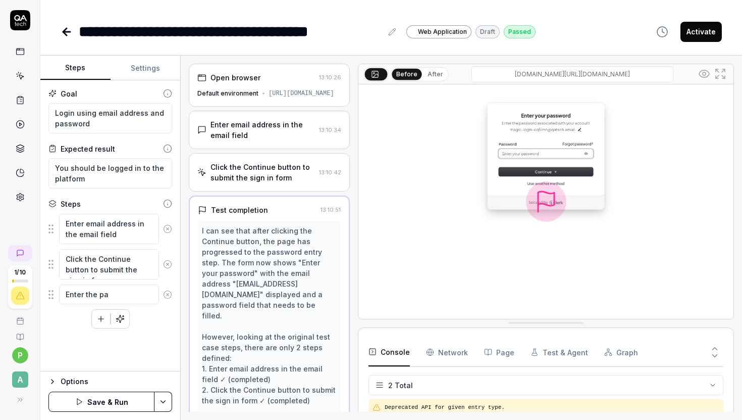
type textarea "Enter the pas"
type textarea "*"
type textarea "Enter the pass"
type textarea "*"
type textarea "Enter the passw"
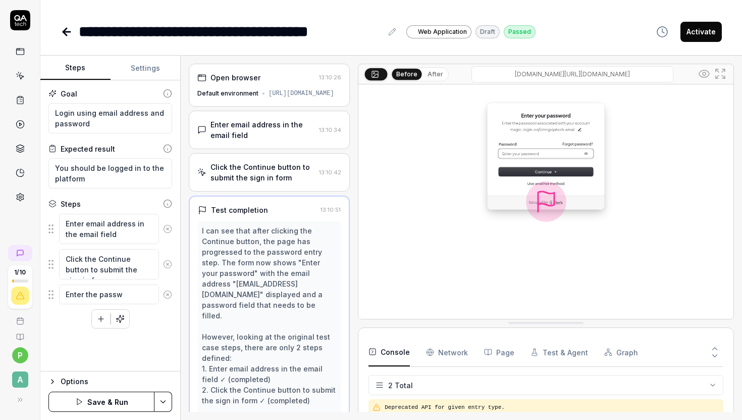
type textarea "*"
type textarea "Enter the passwo"
type textarea "*"
type textarea "Enter the passwor"
type textarea "*"
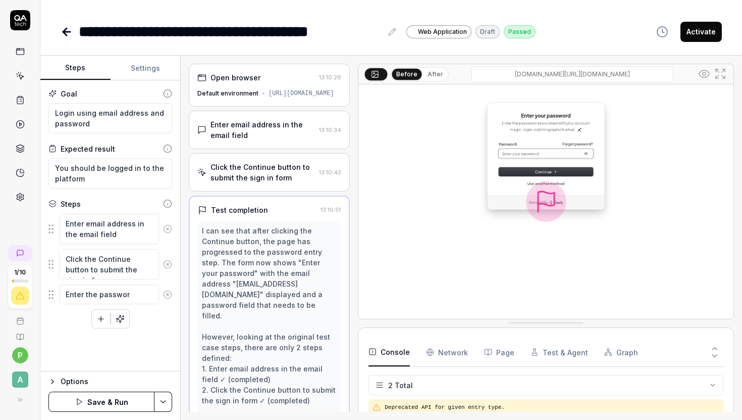
type textarea "Enter the password"
type textarea "*"
type textarea "Enter the password"
type textarea "*"
type textarea "Enter the password a"
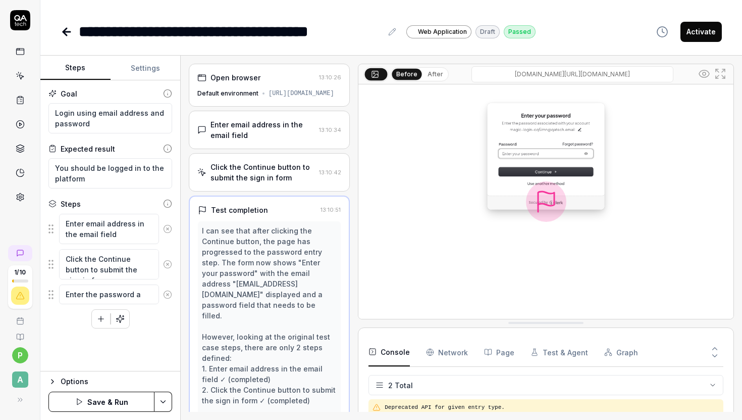
type textarea "*"
type textarea "Enter the password an"
type textarea "*"
type textarea "Enter the password and"
type textarea "*"
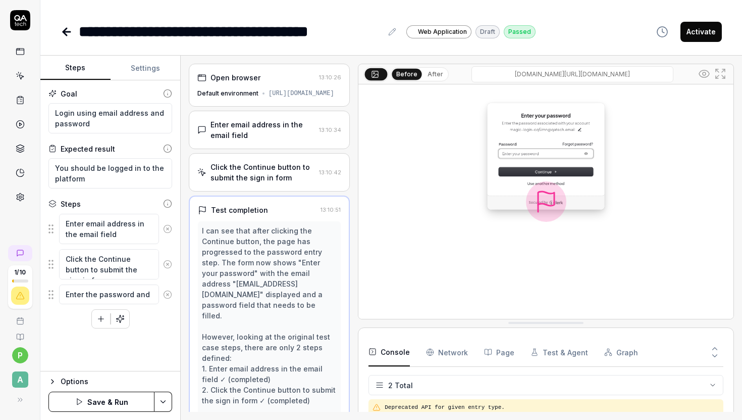
type textarea "Enter the password and"
type textarea "*"
type textarea "Enter the password and t"
type textarea "*"
type textarea "Enter the password and try"
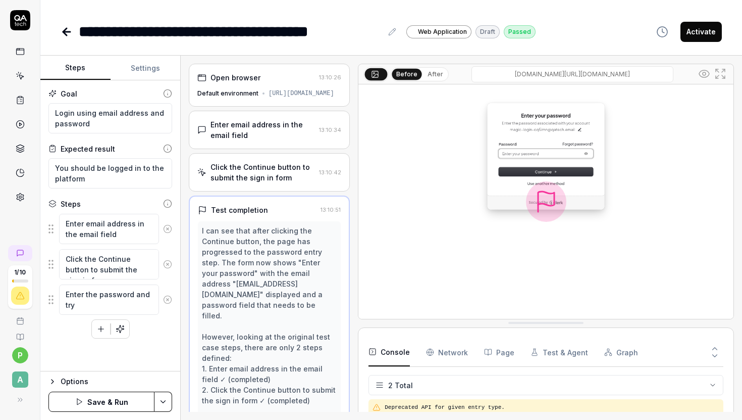
type textarea "*"
type textarea "Enter the password and try"
type textarea "*"
type textarea "Enter the password and try to"
type textarea "*"
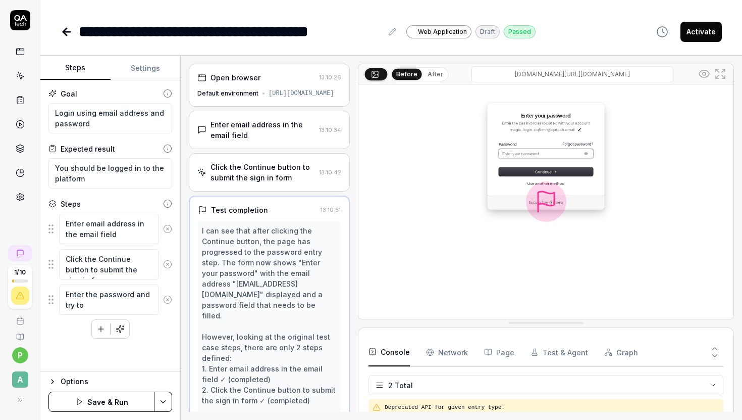
type textarea "Enter the password and try to"
type textarea "*"
type textarea "Enter the password and try to l"
type textarea "*"
type textarea "Enter the password and try to lo"
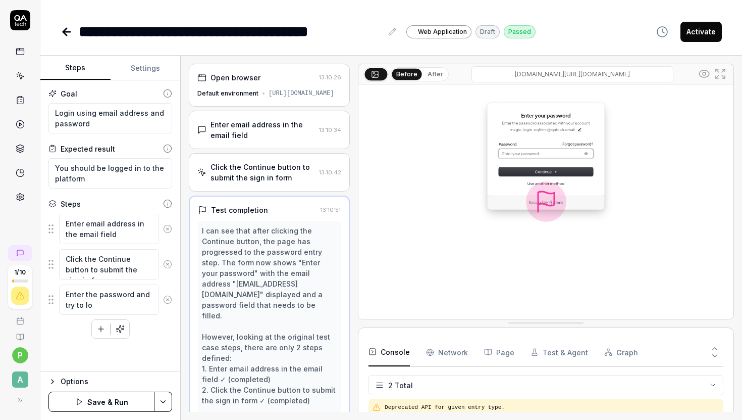
type textarea "*"
type textarea "Enter the password and try to log"
type textarea "*"
type textarea "Enter the password and try to logi"
type textarea "*"
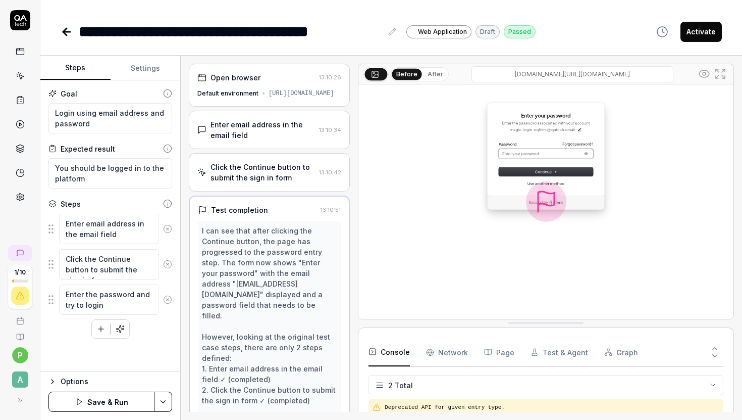
type textarea "Enter the password and try to login"
click at [114, 394] on button "Save & Run" at bounding box center [101, 401] width 106 height 20
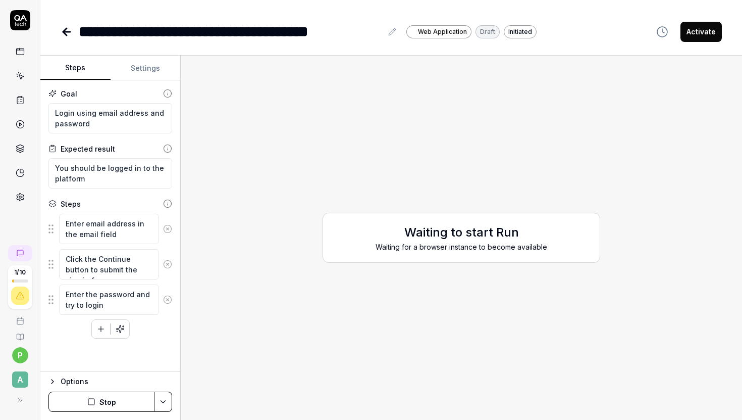
click at [50, 379] on icon "button" at bounding box center [52, 381] width 8 height 8
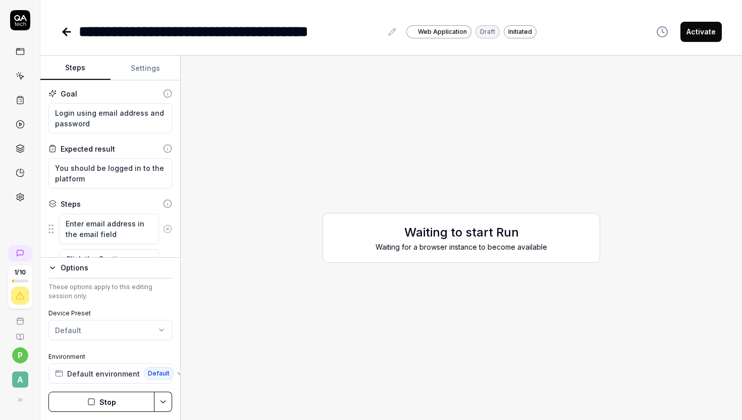
click at [51, 270] on icon "button" at bounding box center [52, 268] width 8 height 8
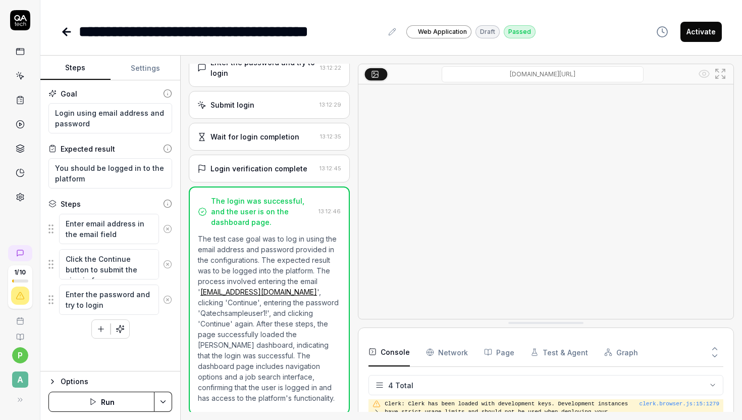
scroll to position [159, 0]
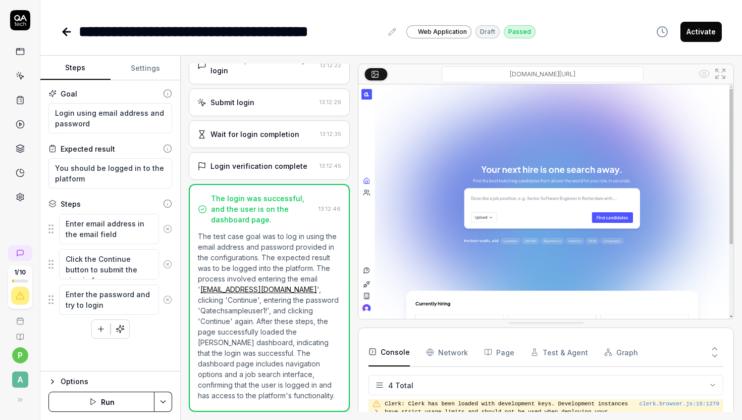
click at [84, 408] on button "Run" at bounding box center [101, 401] width 106 height 20
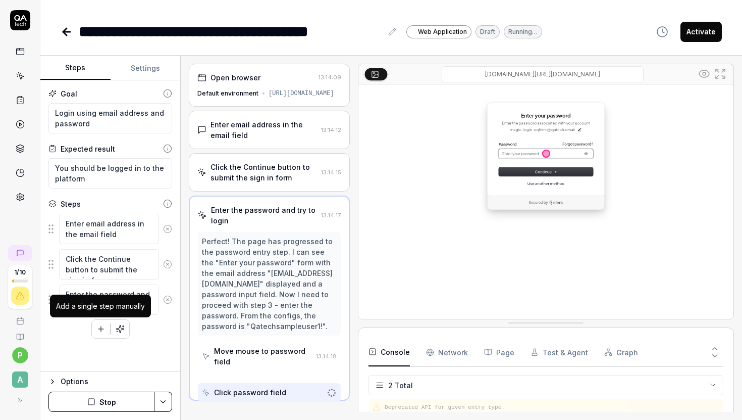
click at [102, 331] on icon "button" at bounding box center [100, 328] width 9 height 9
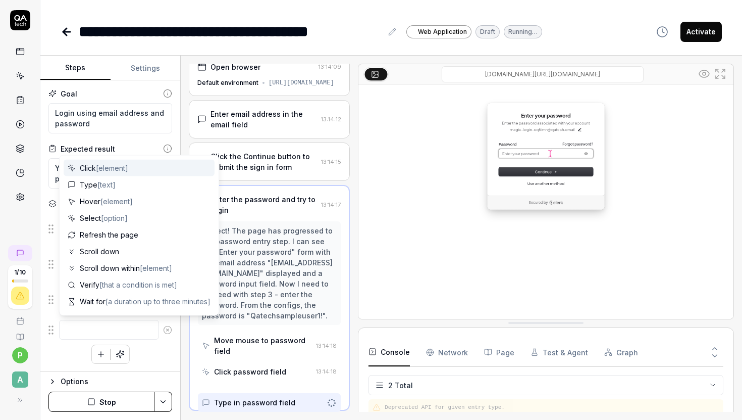
click at [93, 324] on textarea at bounding box center [109, 330] width 100 height 20
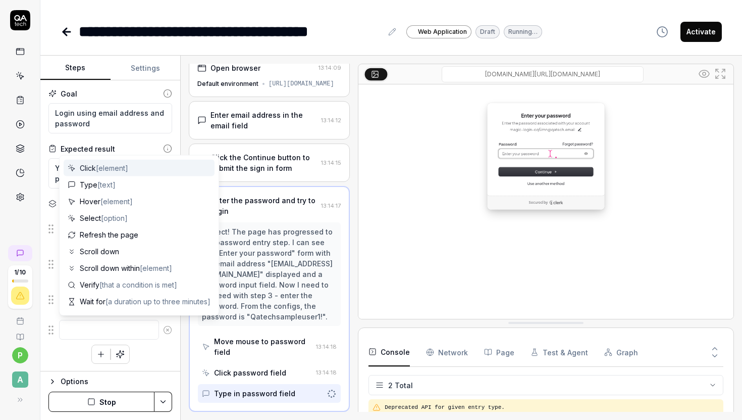
type textarea "*"
type textarea "A"
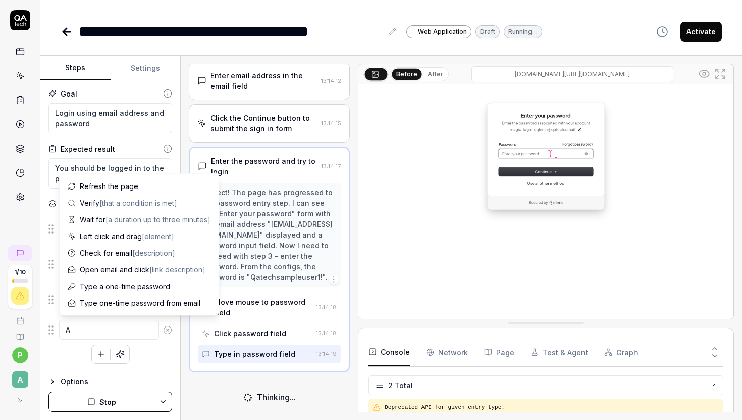
type textarea "*"
type textarea "Af"
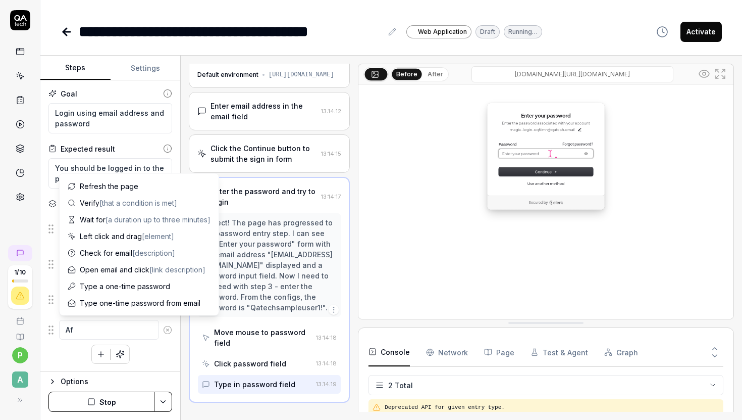
type textarea "*"
type textarea "Aft"
type textarea "*"
type textarea "Afte"
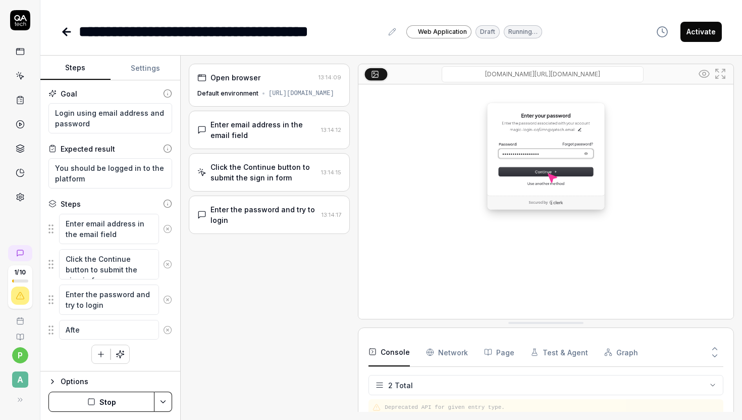
scroll to position [0, 0]
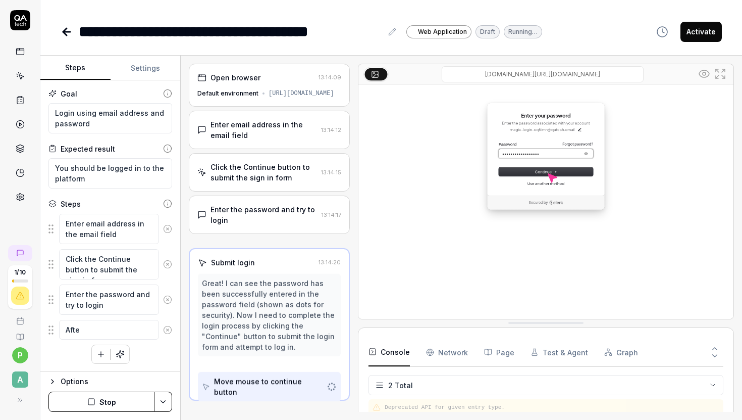
type textarea "*"
type textarea "After"
type textarea "*"
type textarea "Afterl"
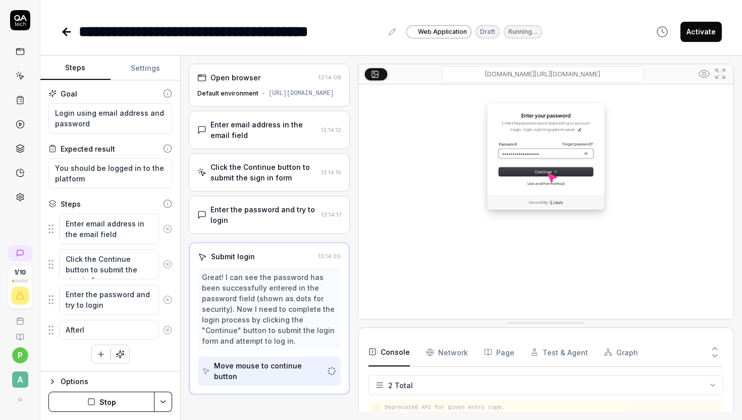
type textarea "*"
type textarea "Afterlog"
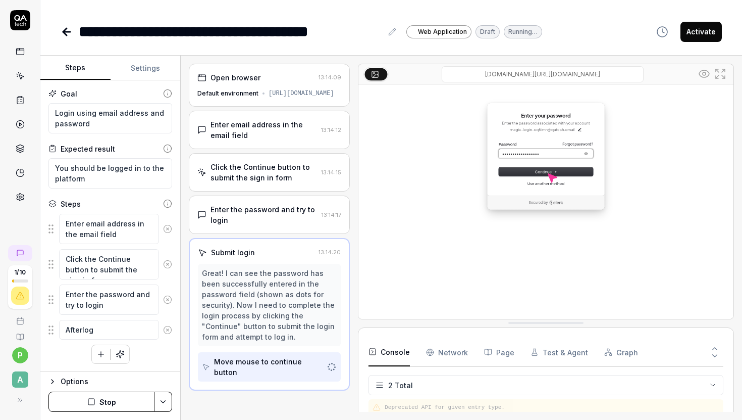
type textarea "*"
type textarea "Afterlogg"
type textarea "*"
type textarea "Afterloggi"
type textarea "*"
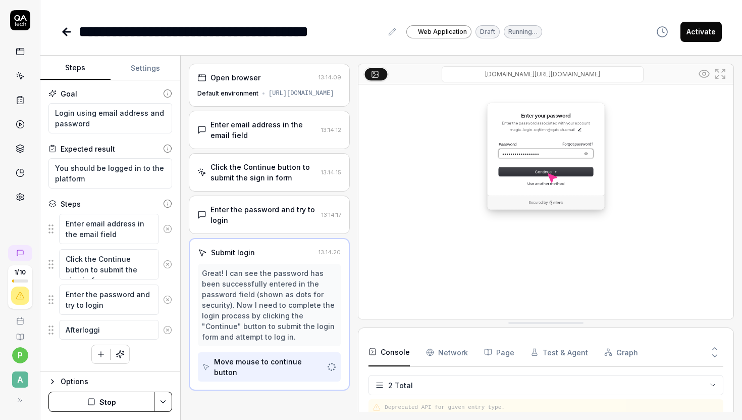
type textarea "Afterloggin"
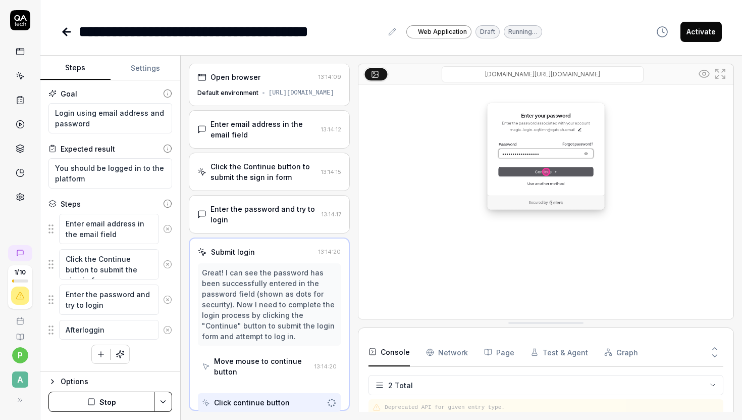
scroll to position [9, 0]
type textarea "*"
type textarea "Afterloggi"
type textarea "*"
type textarea "Afterlogg"
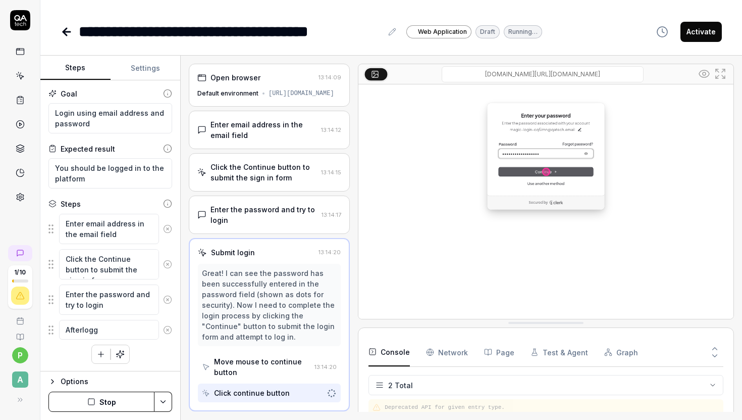
type textarea "*"
type textarea "Afterlog"
type textarea "*"
type textarea "Afterlo"
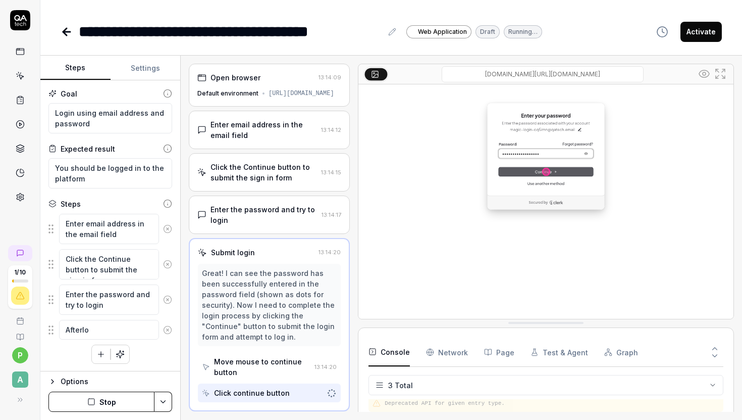
type textarea "*"
type textarea "Afterl"
type textarea "*"
type textarea "After"
type textarea "*"
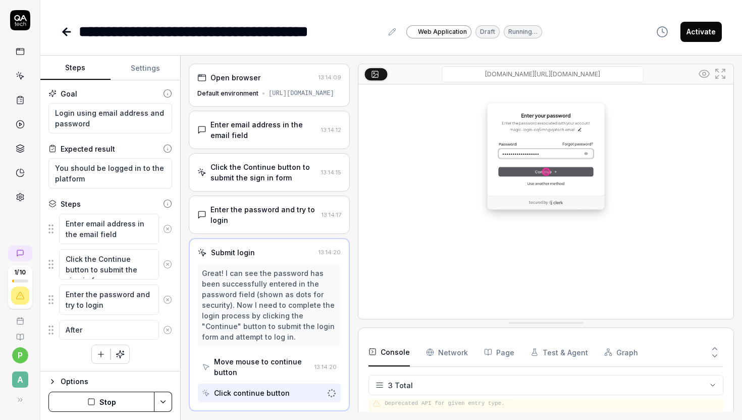
type textarea "After"
type textarea "*"
type textarea "After l"
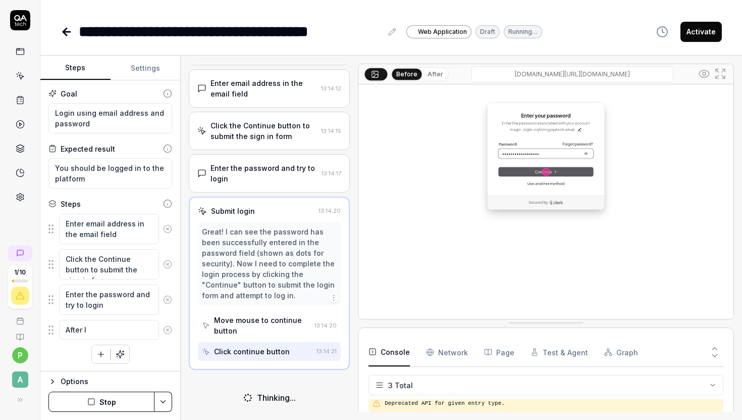
type textarea "*"
type textarea "After lg"
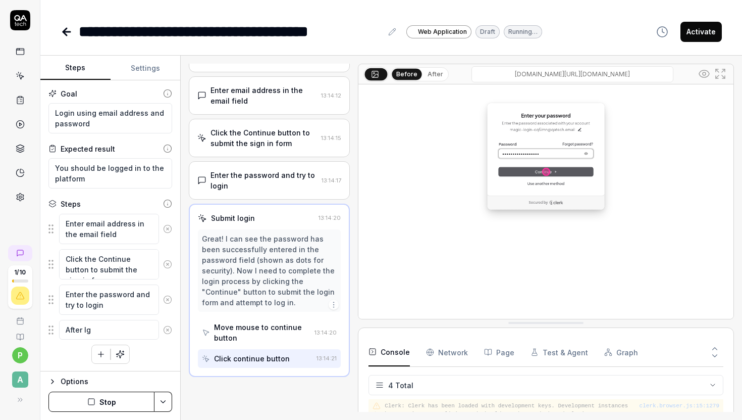
scroll to position [24, 0]
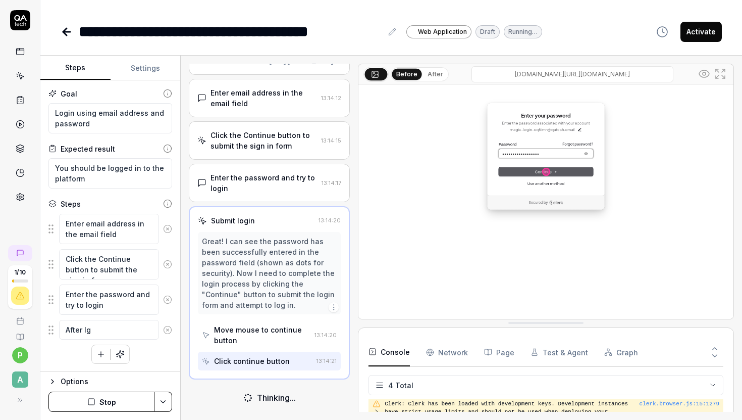
type textarea "*"
type textarea "After l"
type textarea "*"
type textarea "After lo"
type textarea "*"
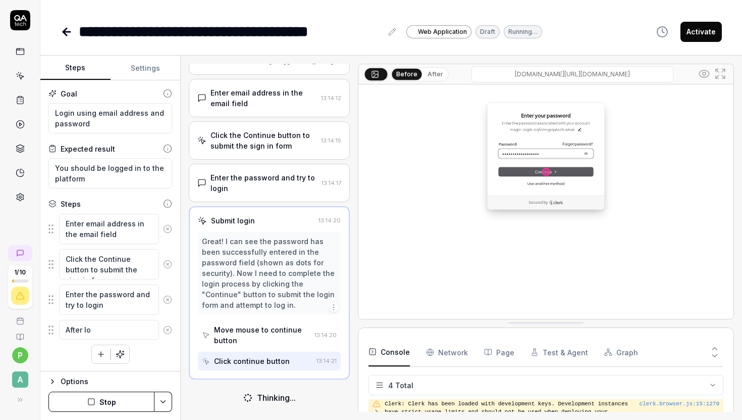
type textarea "After log"
type textarea "*"
type textarea "After logg"
type textarea "*"
type textarea "After loggi"
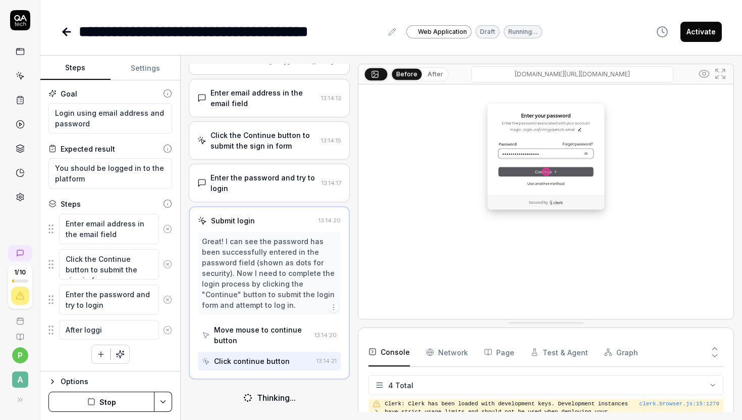
type textarea "*"
type textarea "After loggin"
type textarea "*"
type textarea "After loggin"
type textarea "*"
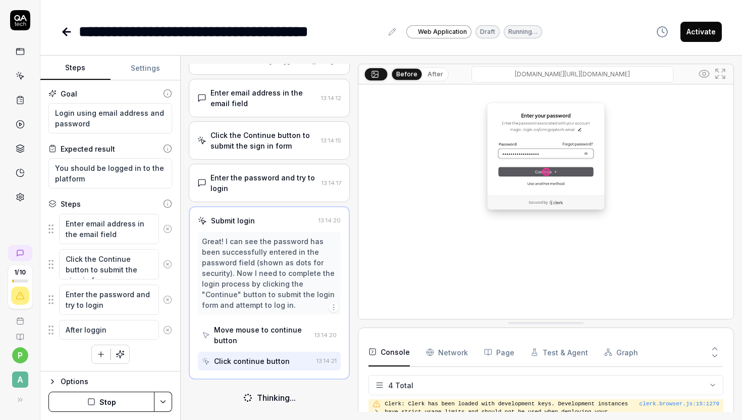
type textarea "After loggin"
type textarea "*"
type textarea "After logging"
type textarea "*"
type textarea "After logging"
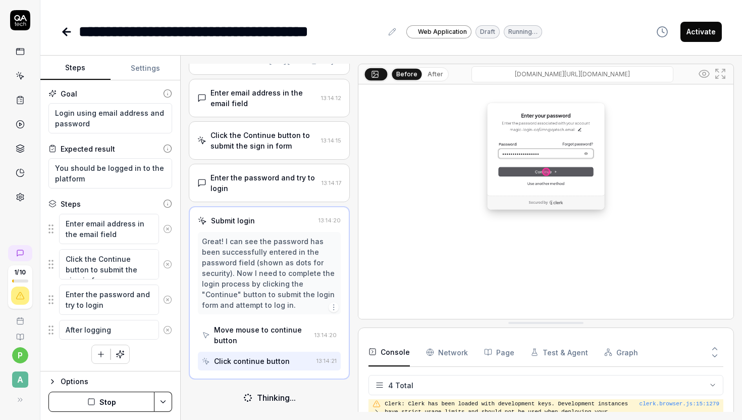
type textarea "*"
type textarea "After logging i"
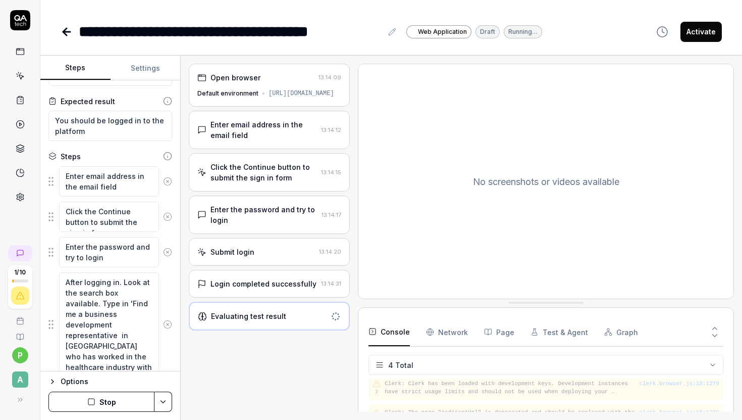
scroll to position [85, 0]
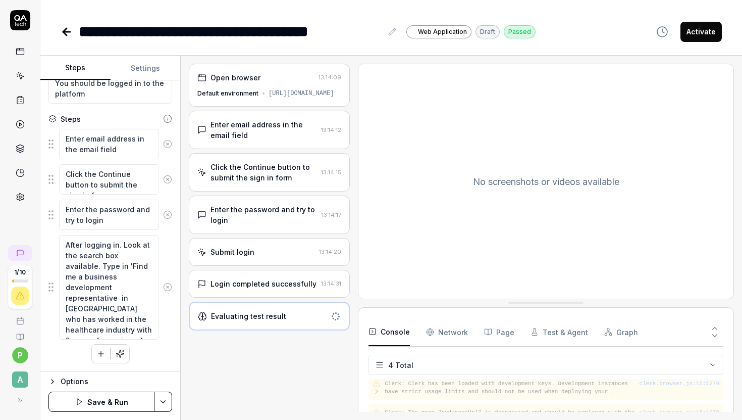
click at [101, 351] on icon "button" at bounding box center [100, 353] width 9 height 9
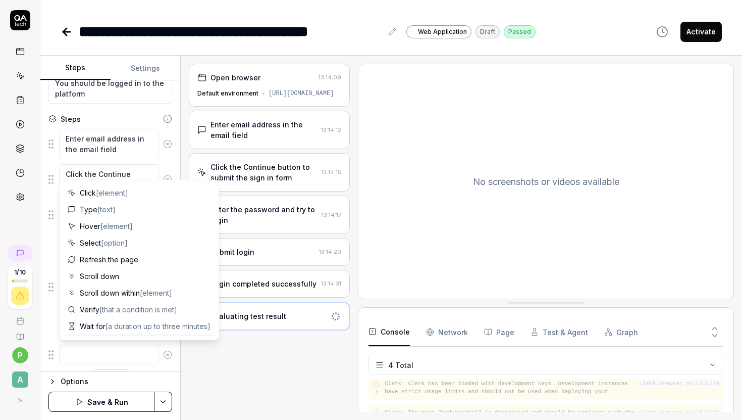
click at [98, 352] on textarea at bounding box center [109, 354] width 100 height 20
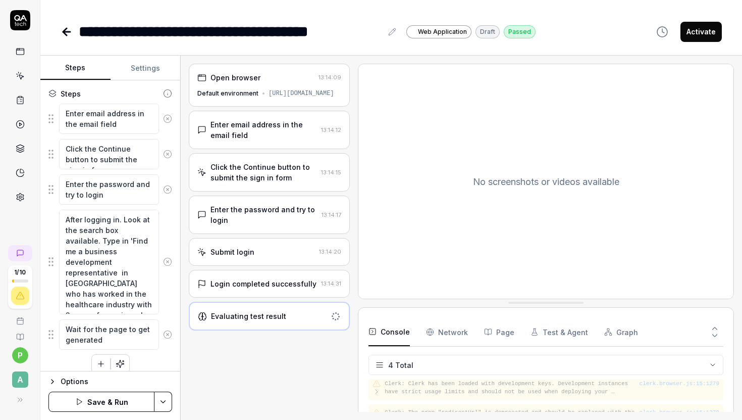
click at [97, 364] on icon "button" at bounding box center [100, 363] width 9 height 9
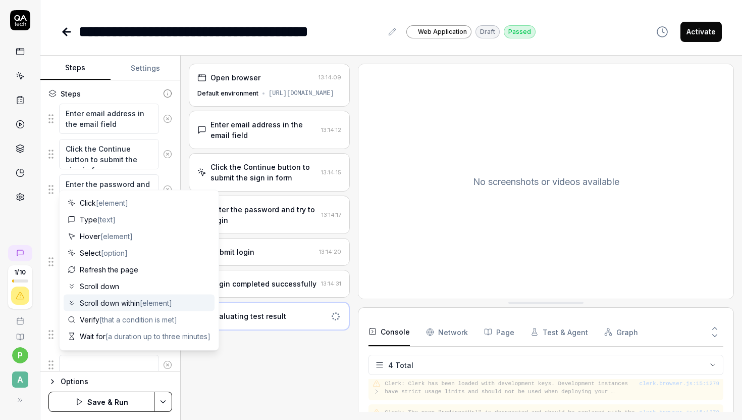
scroll to position [98, 0]
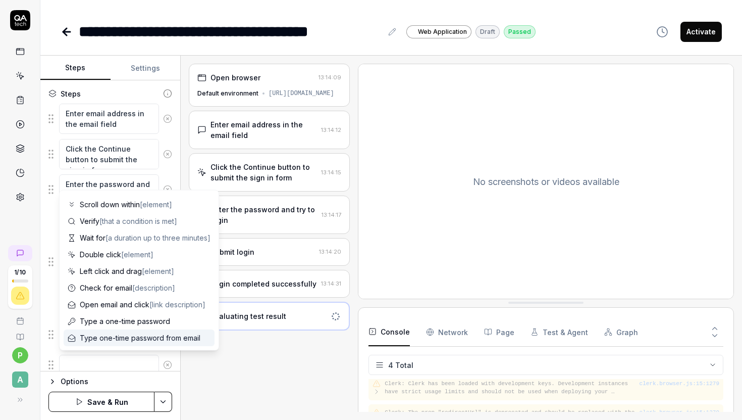
click at [96, 358] on textarea at bounding box center [109, 364] width 100 height 20
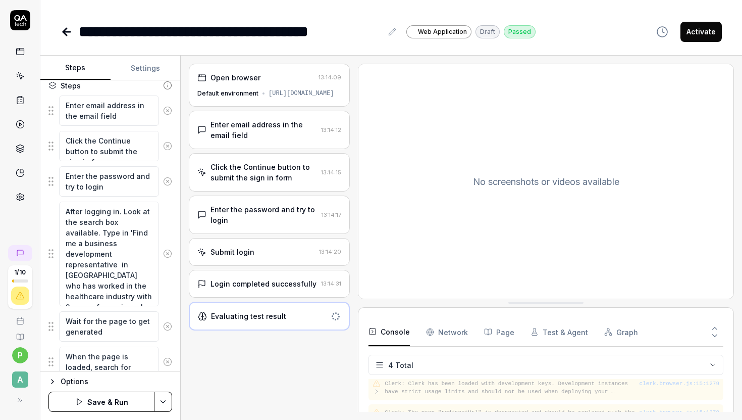
scroll to position [155, 0]
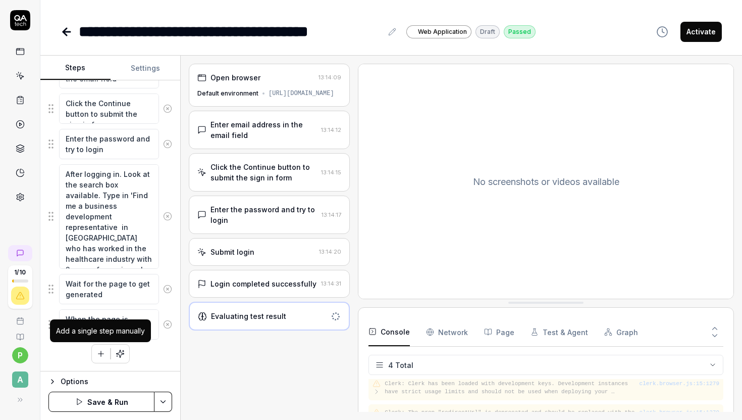
click at [100, 346] on button "button" at bounding box center [101, 353] width 18 height 18
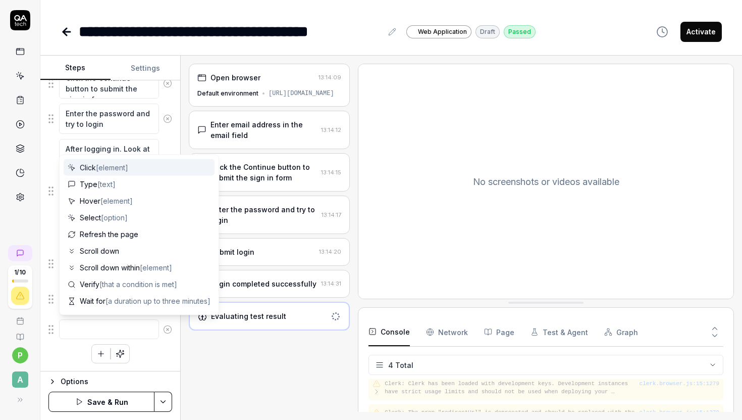
click at [99, 332] on textarea at bounding box center [109, 329] width 100 height 20
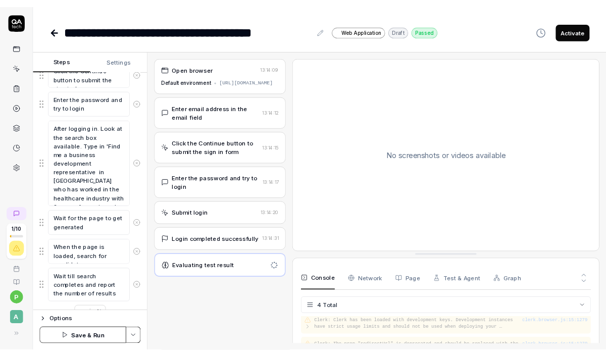
scroll to position [201, 0]
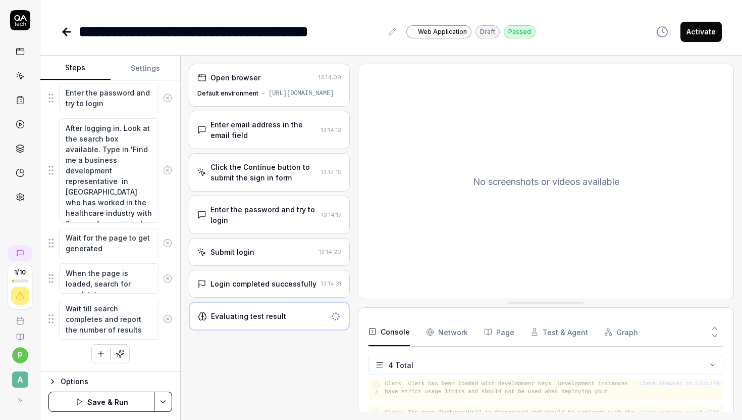
click at [165, 348] on div "Enter email address in the email field Click the Continue button to submit the …" at bounding box center [110, 187] width 124 height 351
click at [113, 397] on button "Save & Run" at bounding box center [101, 401] width 106 height 20
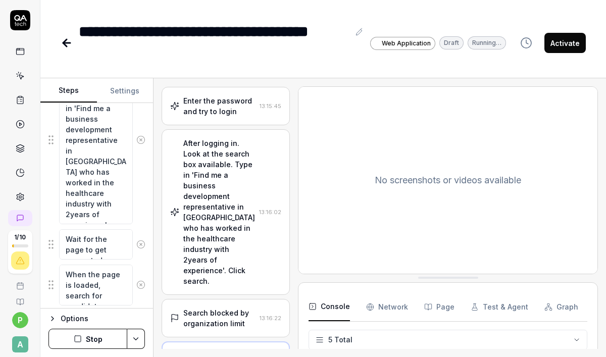
scroll to position [161, 0]
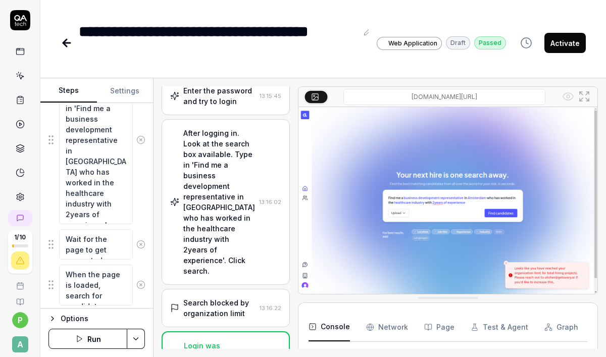
click at [422, 95] on input "frontend-staging-1889.up.railway.app/dashboard" at bounding box center [444, 97] width 202 height 16
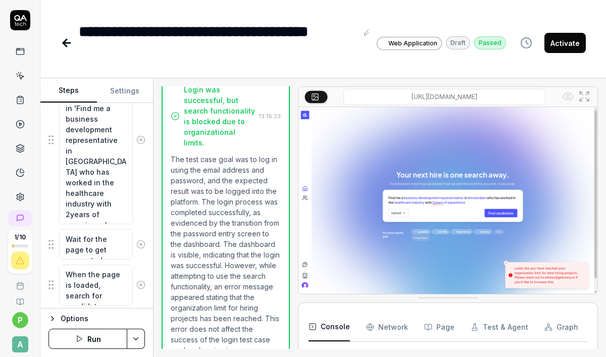
scroll to position [435, 0]
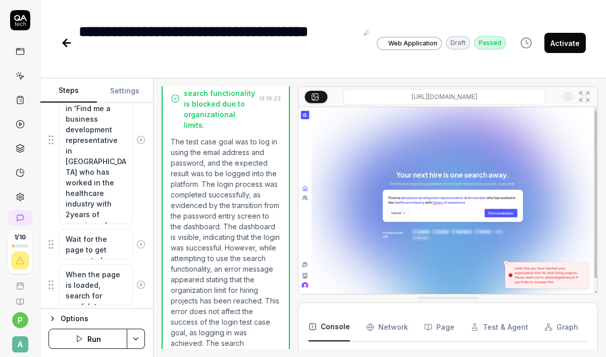
click at [112, 338] on button "Run" at bounding box center [87, 339] width 79 height 20
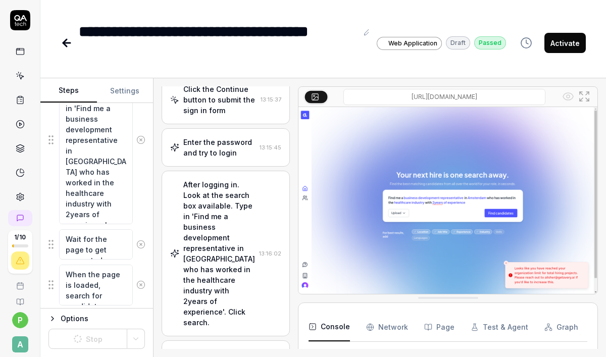
scroll to position [0, 0]
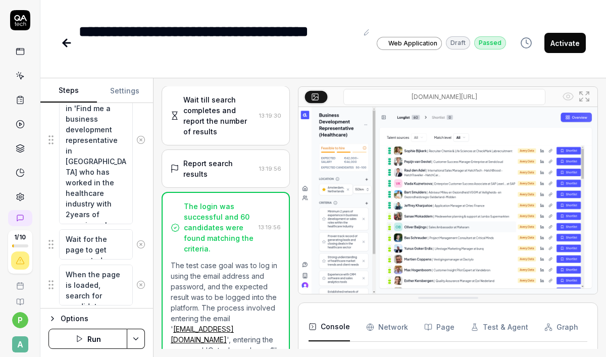
scroll to position [562, 0]
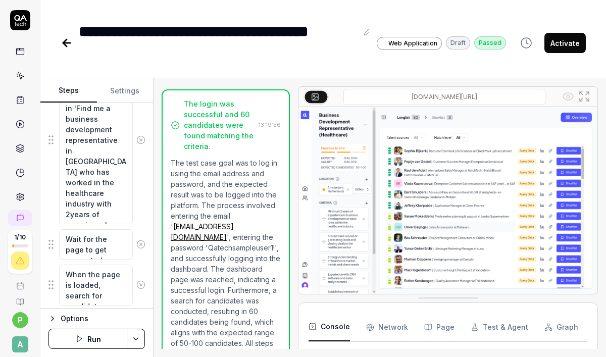
click at [374, 202] on img at bounding box center [447, 200] width 299 height 187
click at [587, 92] on icon at bounding box center [587, 93] width 3 height 3
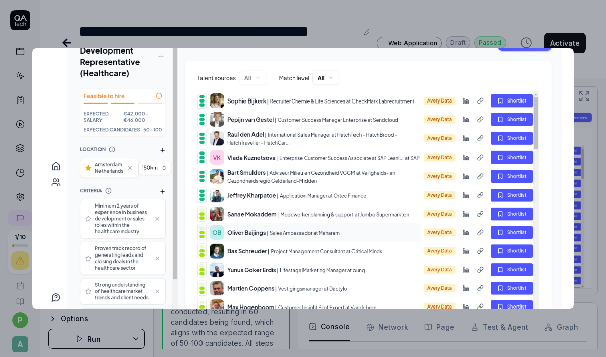
click at [223, 221] on img at bounding box center [302, 186] width 517 height 323
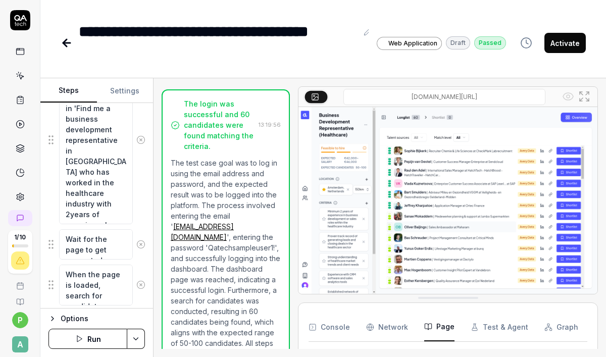
click at [433, 327] on button "Page" at bounding box center [439, 327] width 30 height 28
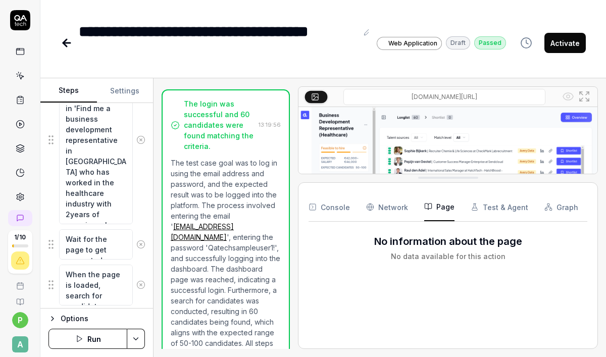
drag, startPoint x: 445, startPoint y: 298, endPoint x: 441, endPoint y: 179, distance: 119.7
click at [389, 198] on Requests "Network" at bounding box center [387, 207] width 42 height 28
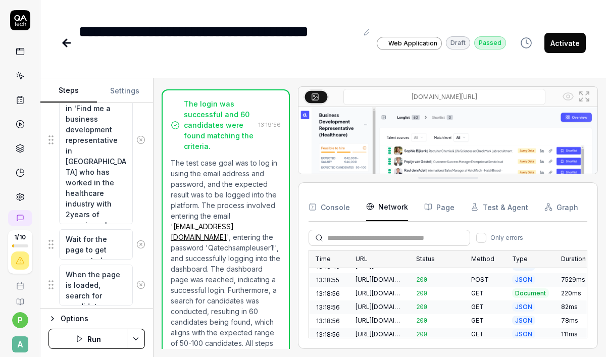
scroll to position [861, 0]
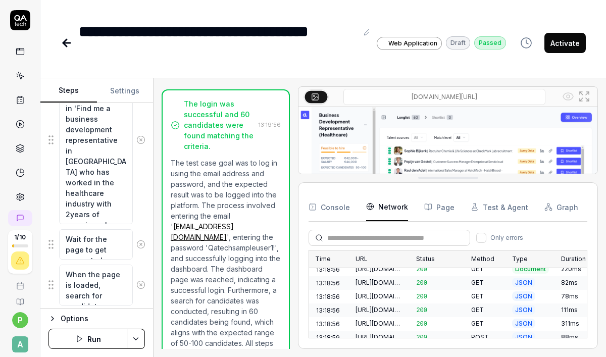
click at [337, 211] on button "Console" at bounding box center [328, 207] width 41 height 28
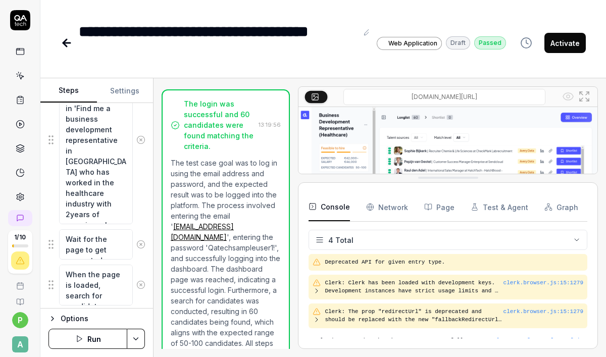
scroll to position [18, 0]
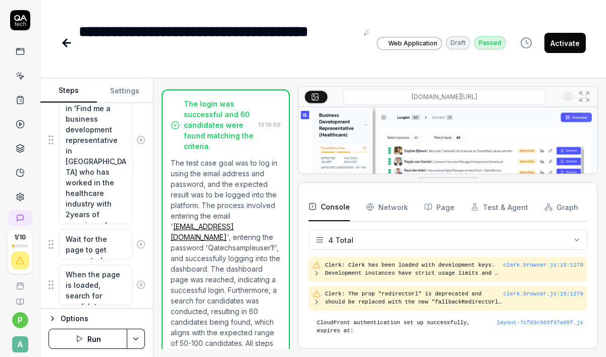
click at [505, 207] on button "Test & Agent" at bounding box center [499, 207] width 58 height 28
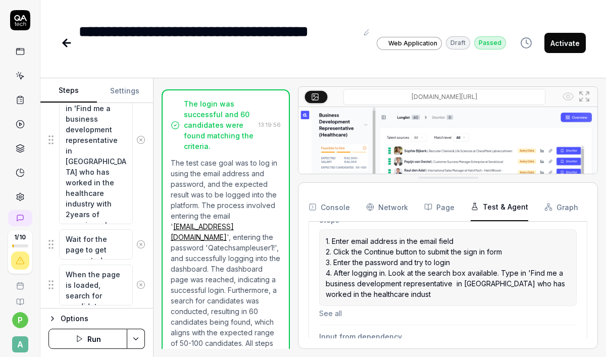
scroll to position [0, 0]
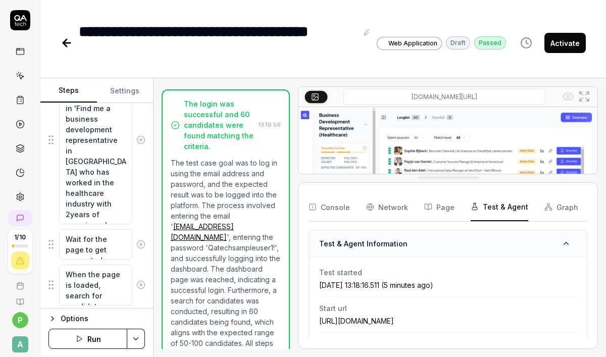
click at [552, 206] on button "Graph" at bounding box center [561, 207] width 34 height 28
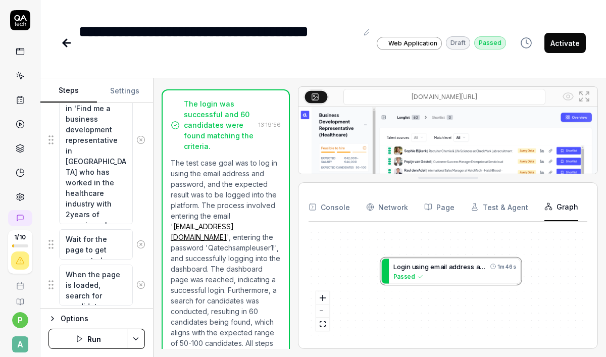
click at [420, 306] on div "L o g i n u s i n g e m a i l a d d r e s s a n d p a s s w o r d 1m 46s Passed" at bounding box center [447, 284] width 279 height 109
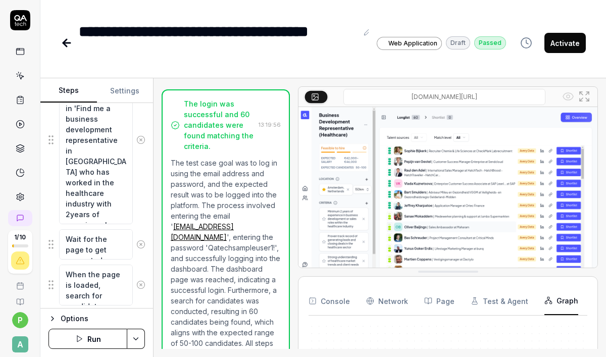
drag, startPoint x: 450, startPoint y: 179, endPoint x: 457, endPoint y: 273, distance: 94.2
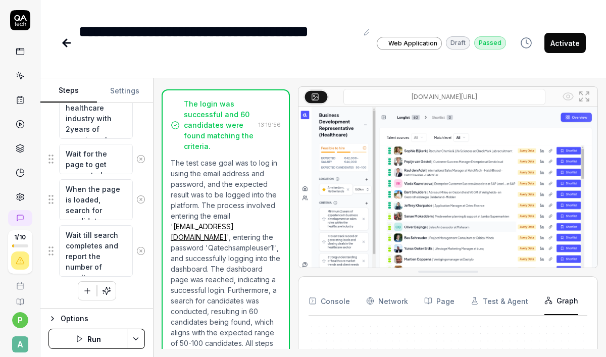
click at [67, 46] on icon at bounding box center [67, 43] width 12 height 12
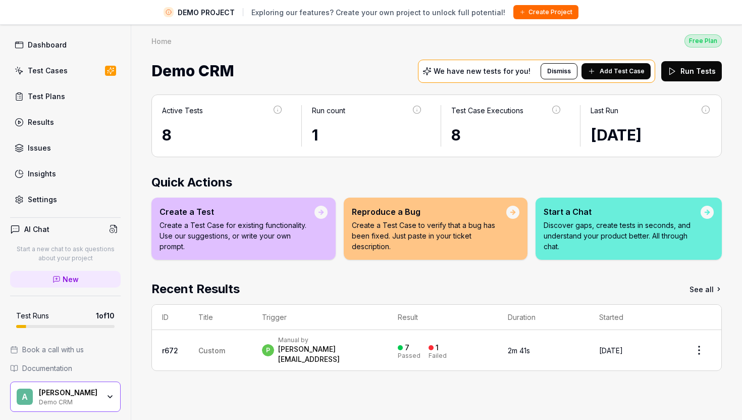
scroll to position [29, 0]
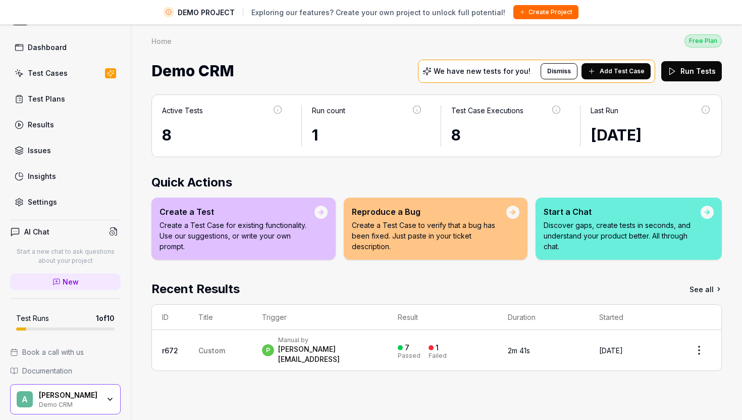
click at [60, 398] on div "[PERSON_NAME]" at bounding box center [69, 394] width 61 height 9
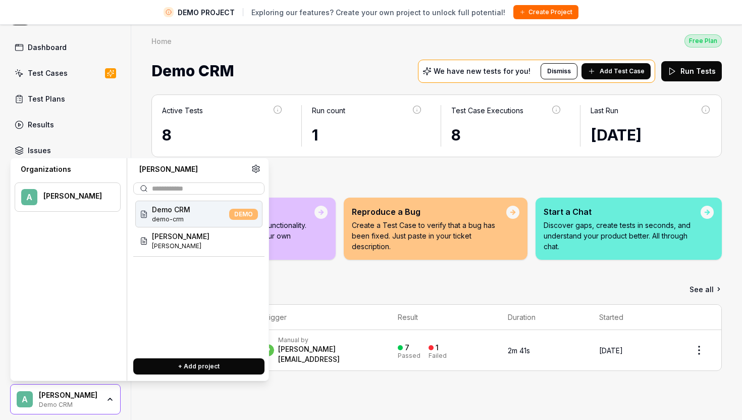
click at [60, 398] on div "[PERSON_NAME]" at bounding box center [69, 394] width 61 height 9
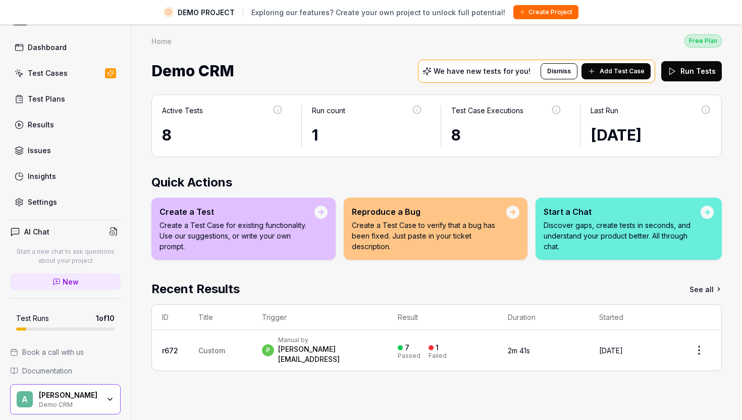
click at [60, 398] on div "[PERSON_NAME]" at bounding box center [69, 394] width 61 height 9
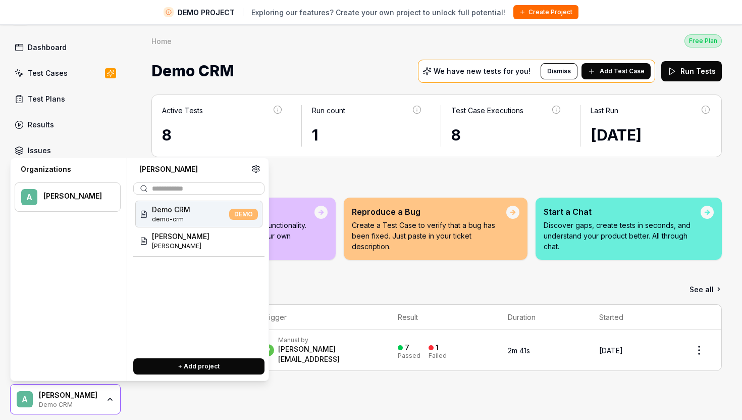
click at [60, 398] on div "[PERSON_NAME]" at bounding box center [69, 394] width 61 height 9
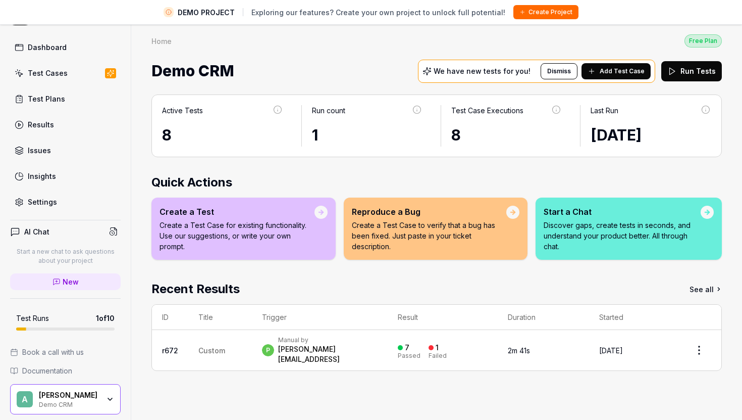
scroll to position [38, 0]
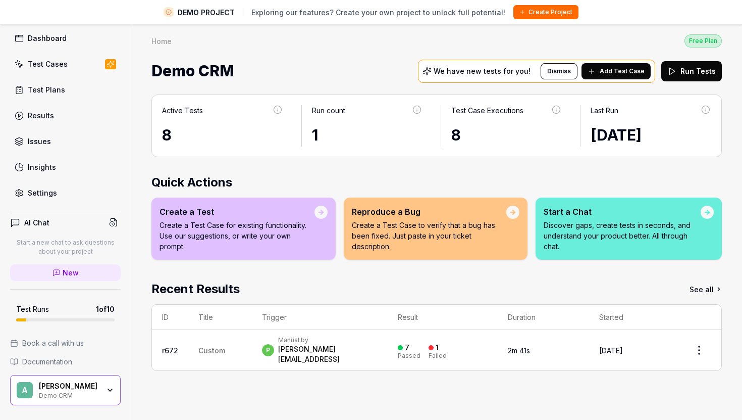
click at [65, 343] on span "Book a call with us" at bounding box center [53, 342] width 62 height 11
click at [35, 191] on div "Settings" at bounding box center [42, 192] width 29 height 11
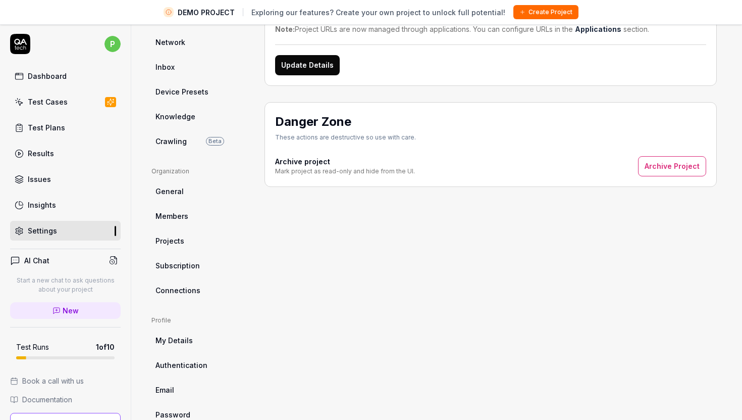
scroll to position [24, 0]
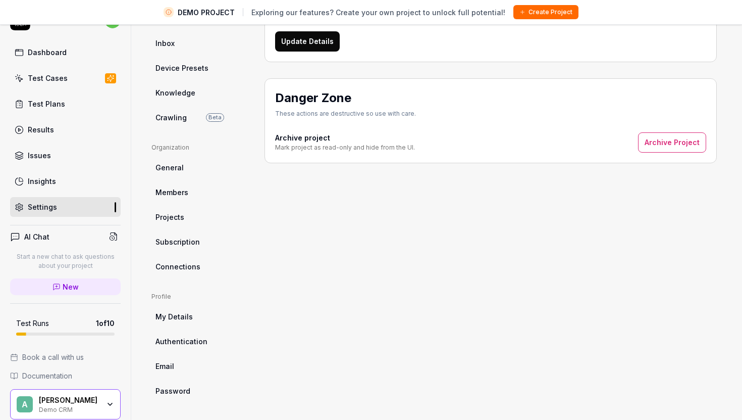
click at [193, 243] on span "Subscription" at bounding box center [177, 241] width 44 height 11
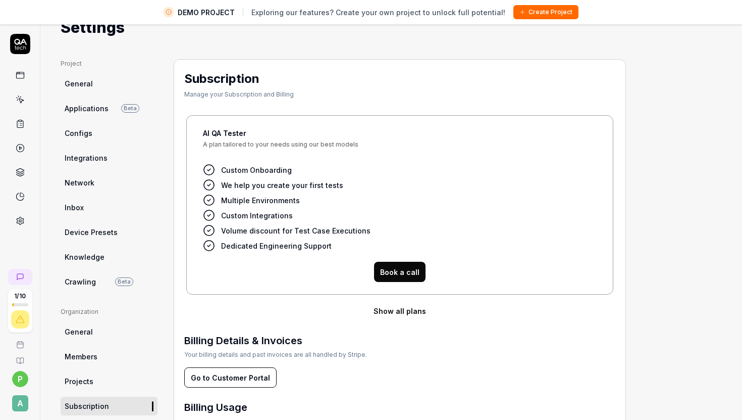
scroll to position [39, 0]
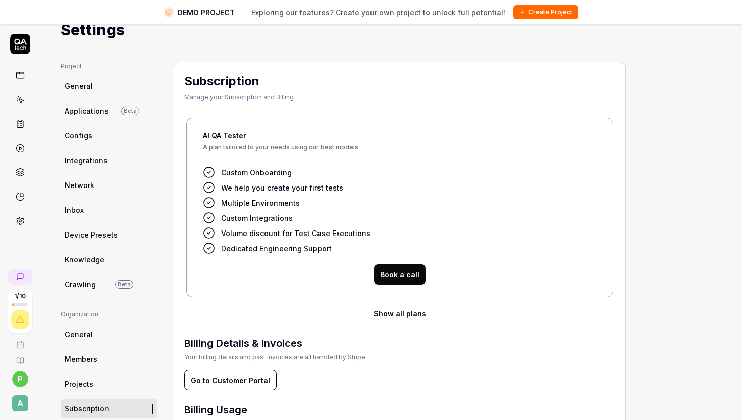
click at [406, 309] on button "Show all plans" at bounding box center [399, 313] width 431 height 20
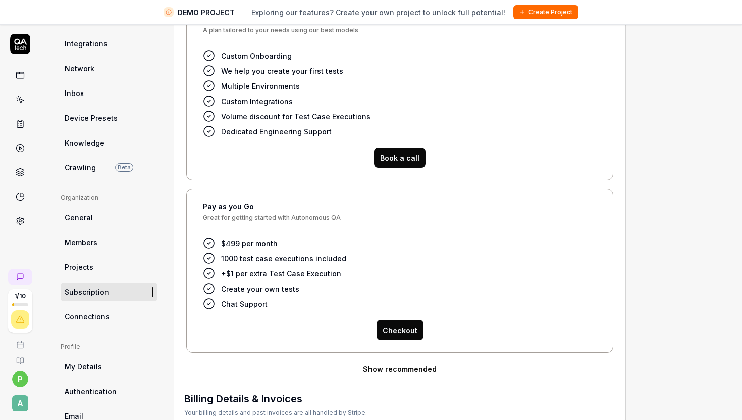
scroll to position [228, 0]
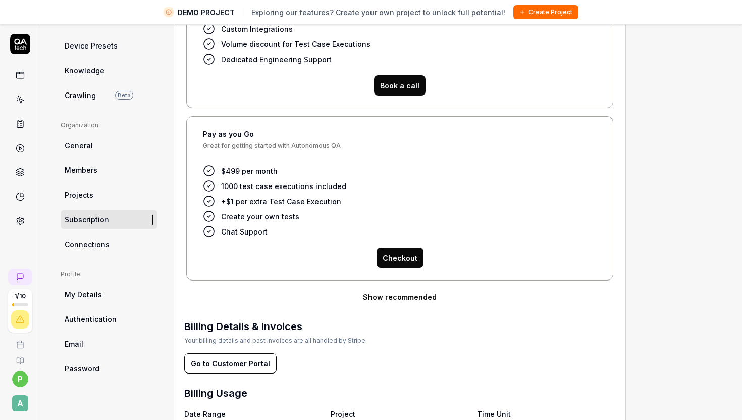
click at [417, 292] on button "Show recommended" at bounding box center [399, 296] width 431 height 20
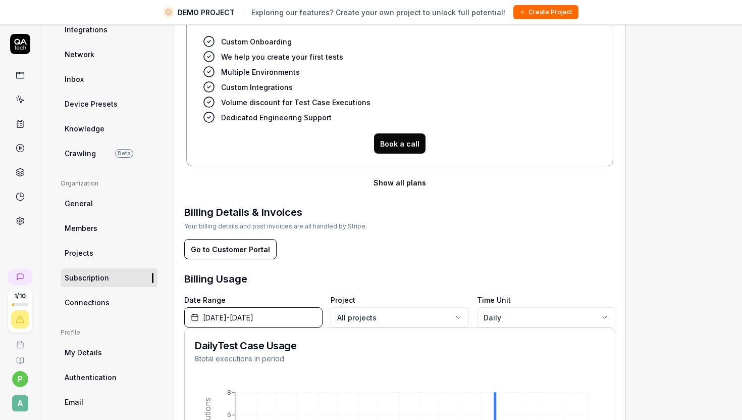
scroll to position [171, 0]
click at [386, 180] on button "Show all plans" at bounding box center [399, 181] width 431 height 20
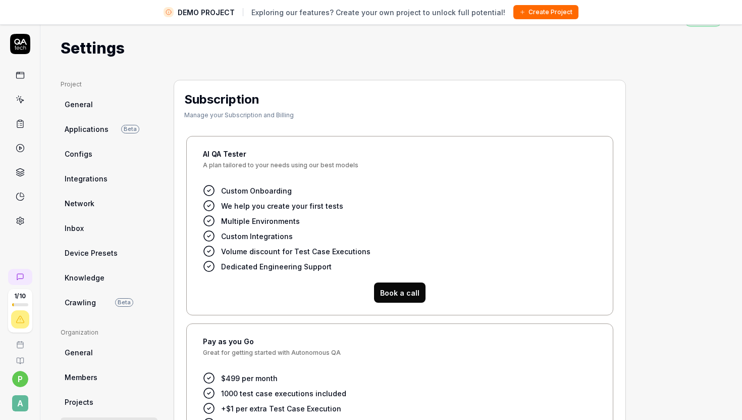
scroll to position [0, 0]
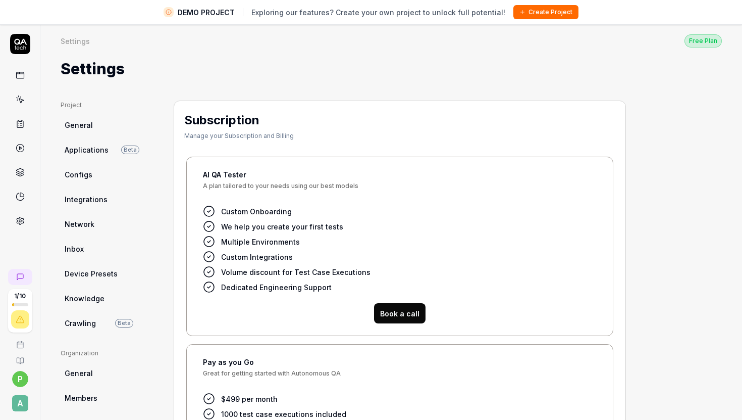
click at [399, 16] on span "Exploring our features? Create your own project to unlock full potential!" at bounding box center [378, 12] width 254 height 11
click at [447, 44] on div "Settings Free Plan" at bounding box center [391, 41] width 661 height 14
click at [20, 39] on icon at bounding box center [20, 44] width 20 height 20
